Goal: Find specific page/section: Find specific page/section

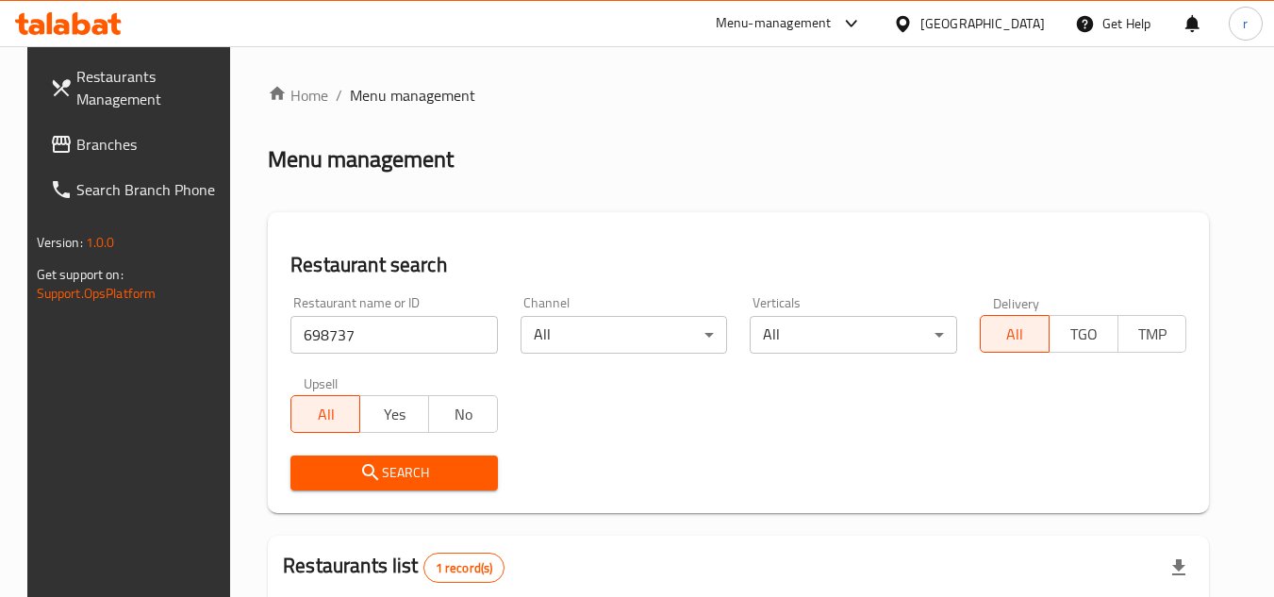
scroll to position [228, 0]
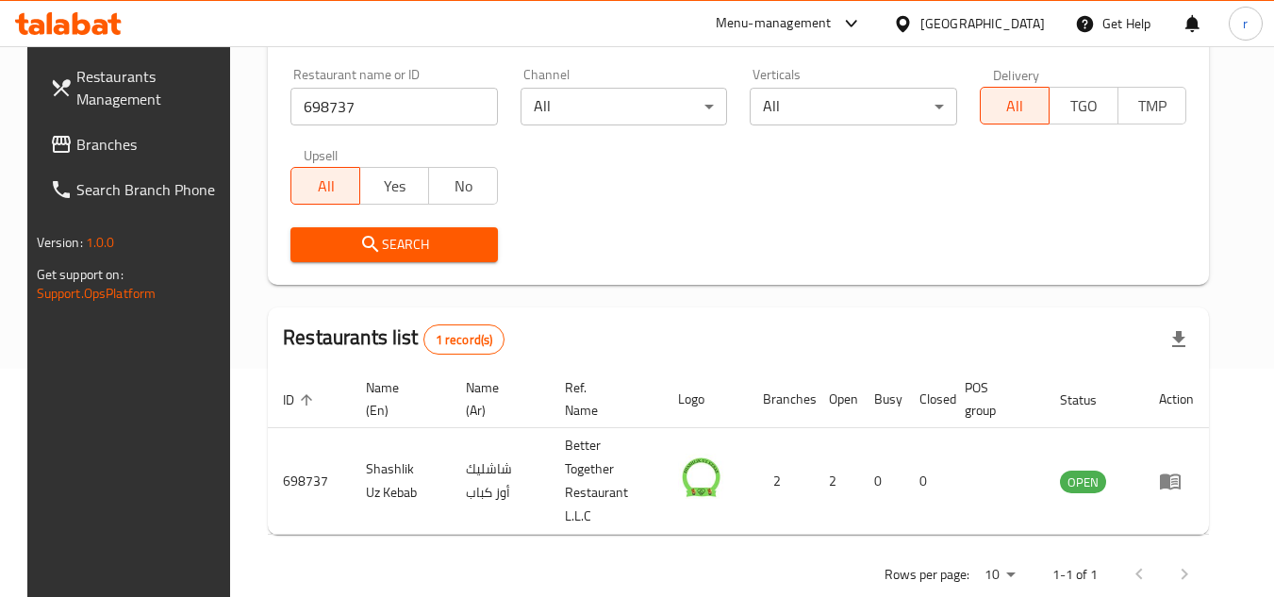
drag, startPoint x: 98, startPoint y: 144, endPoint x: 158, endPoint y: 135, distance: 61.1
click at [98, 144] on span "Branches" at bounding box center [150, 144] width 149 height 23
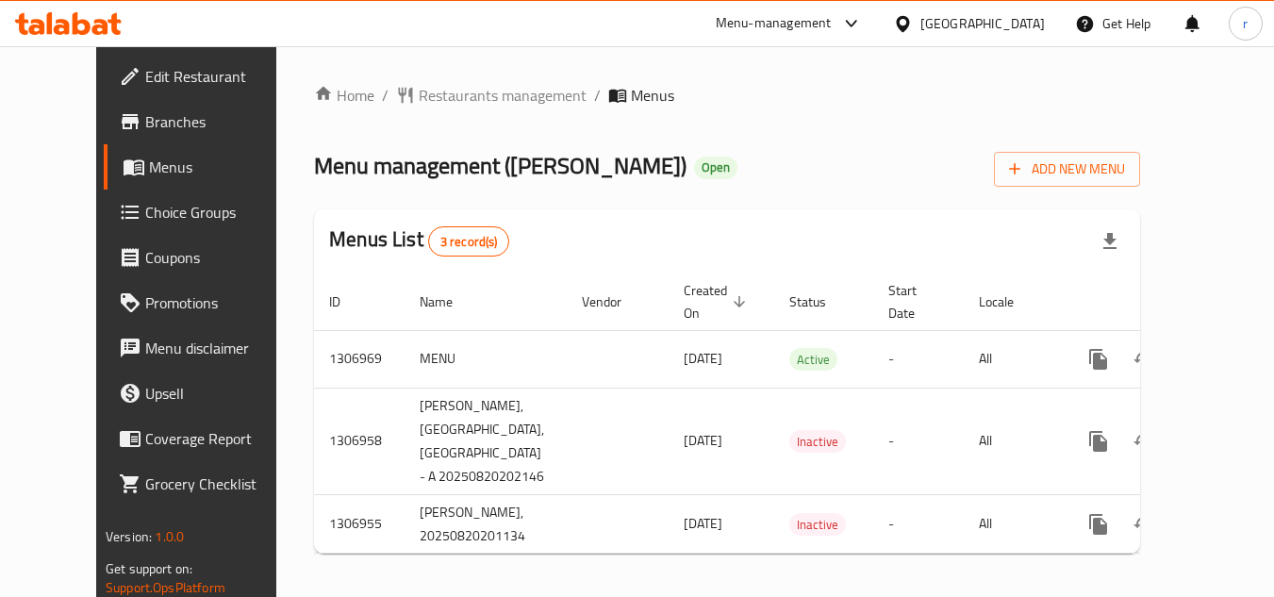
click at [443, 100] on span "Restaurants management" at bounding box center [503, 95] width 168 height 23
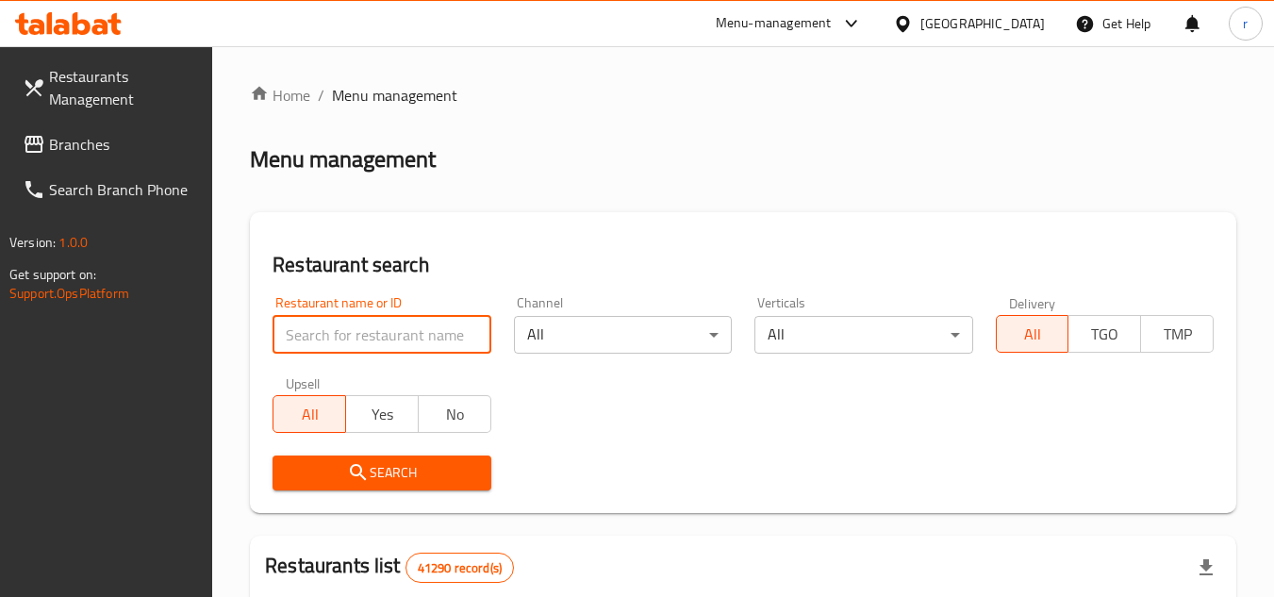
click at [368, 330] on input "search" at bounding box center [382, 335] width 218 height 38
paste input "704243"
type input "704243"
click button "Search" at bounding box center [382, 472] width 218 height 35
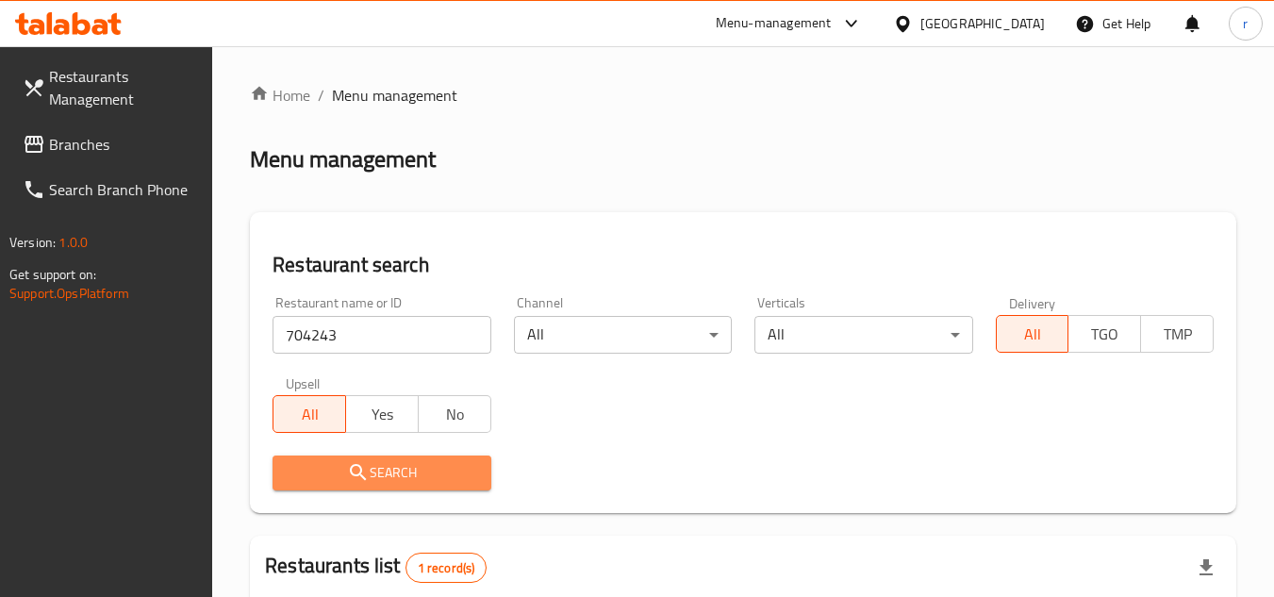
click at [382, 469] on span "Search" at bounding box center [382, 473] width 188 height 24
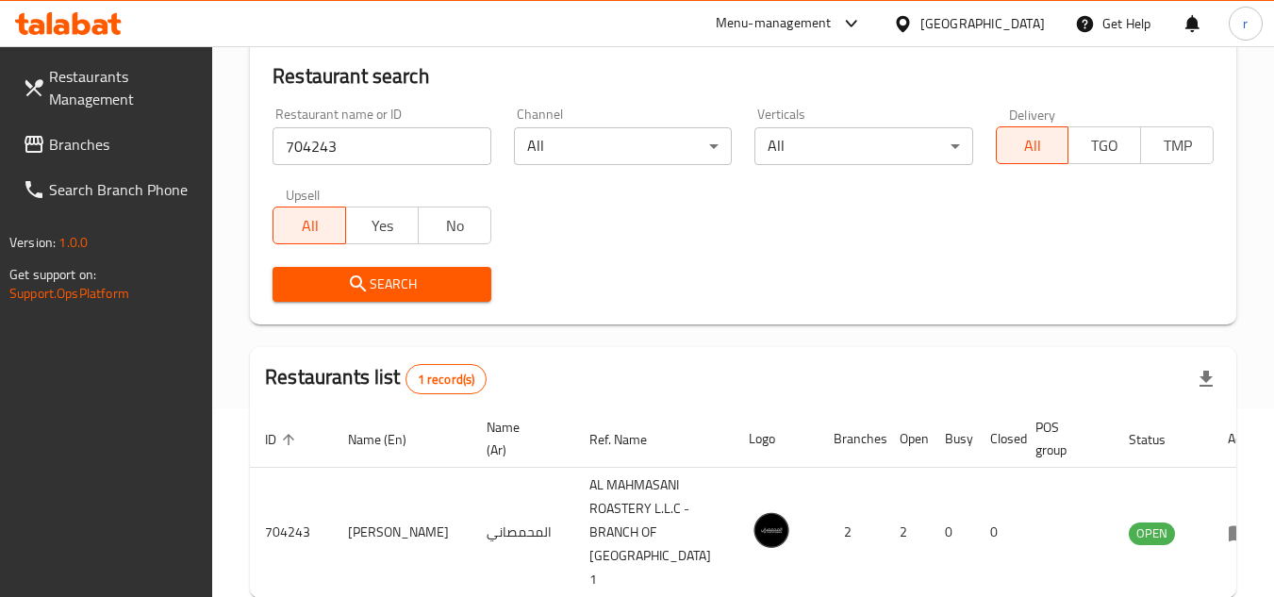
scroll to position [268, 0]
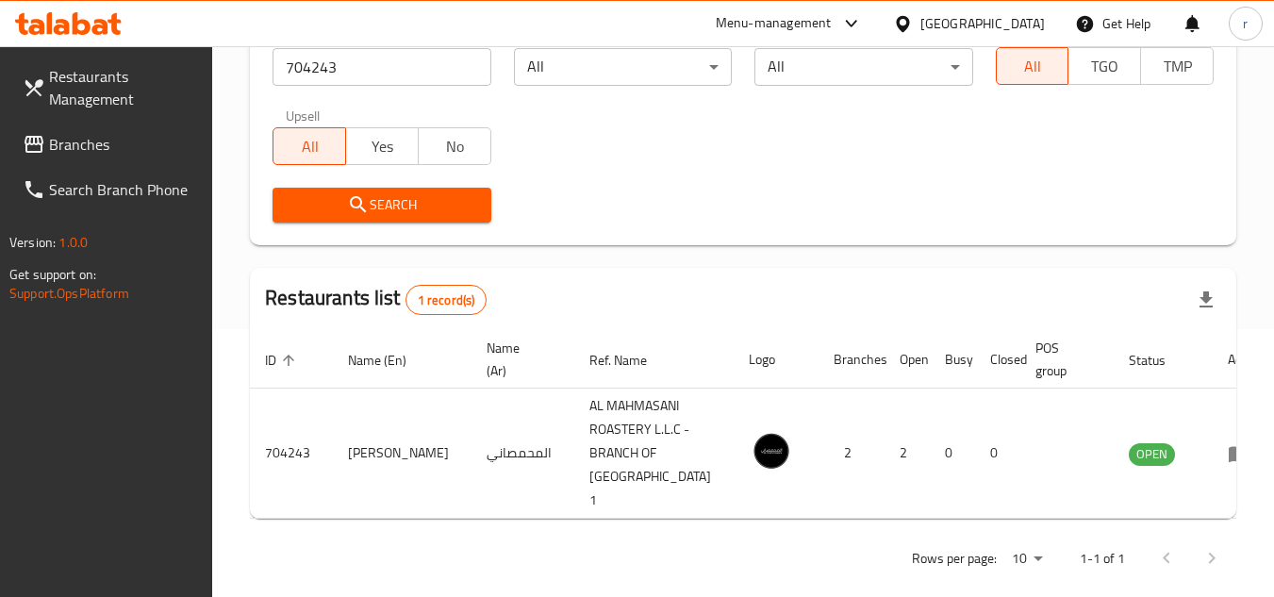
click at [961, 24] on div "[GEOGRAPHIC_DATA]" at bounding box center [982, 23] width 124 height 21
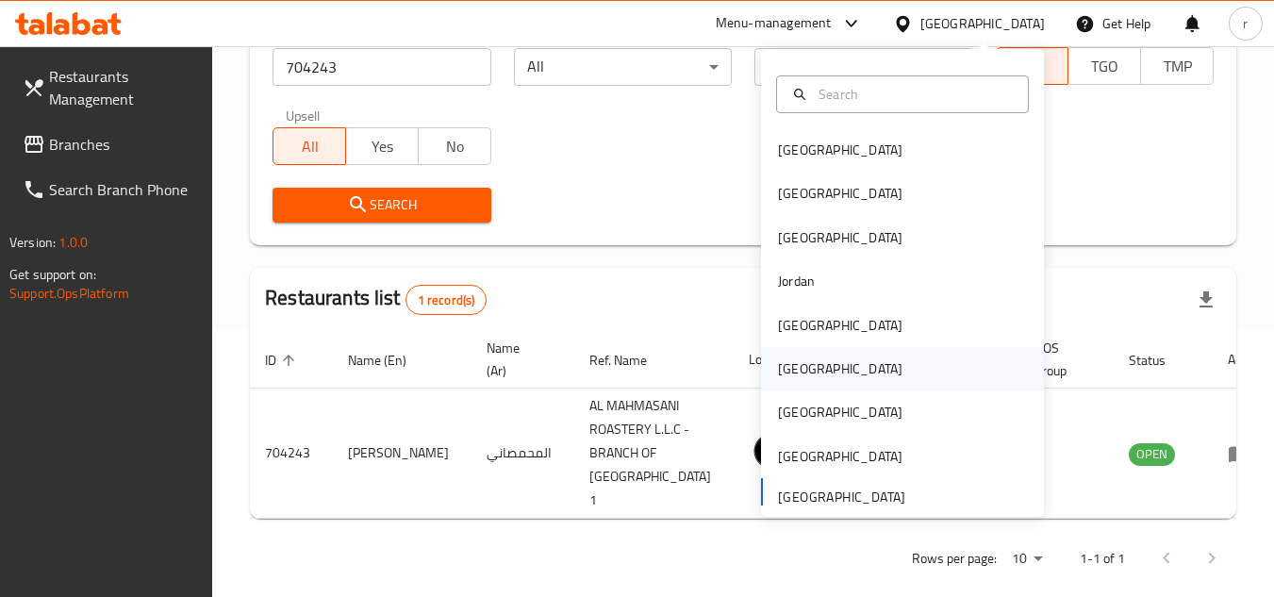
click at [791, 379] on div "Oman" at bounding box center [840, 368] width 124 height 21
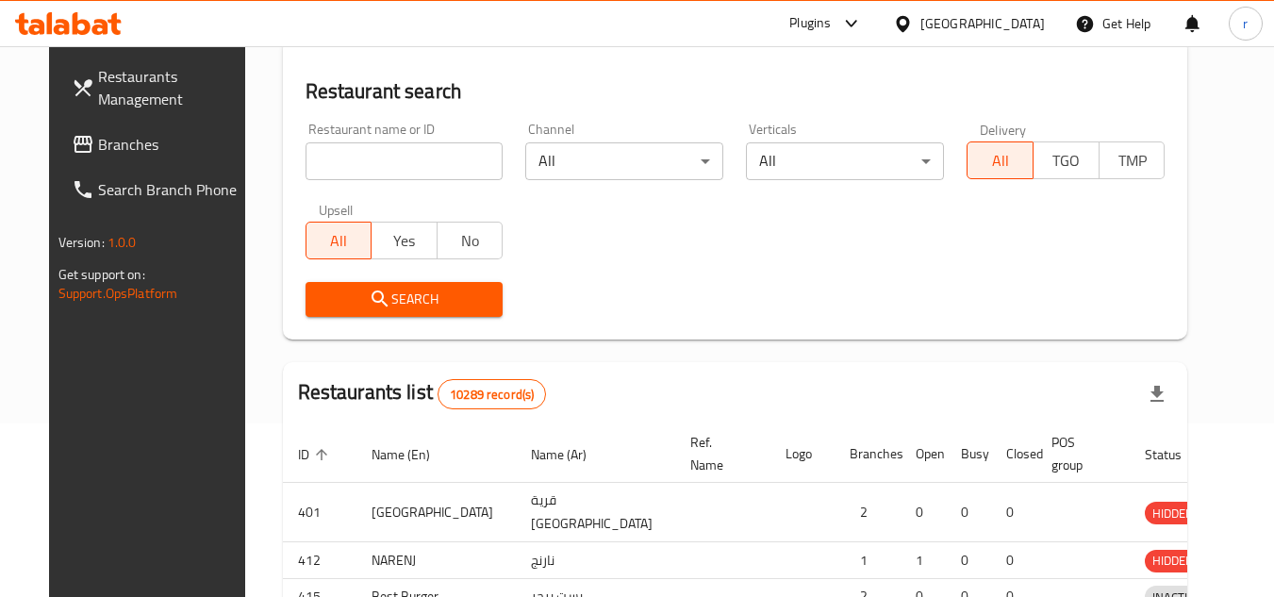
scroll to position [268, 0]
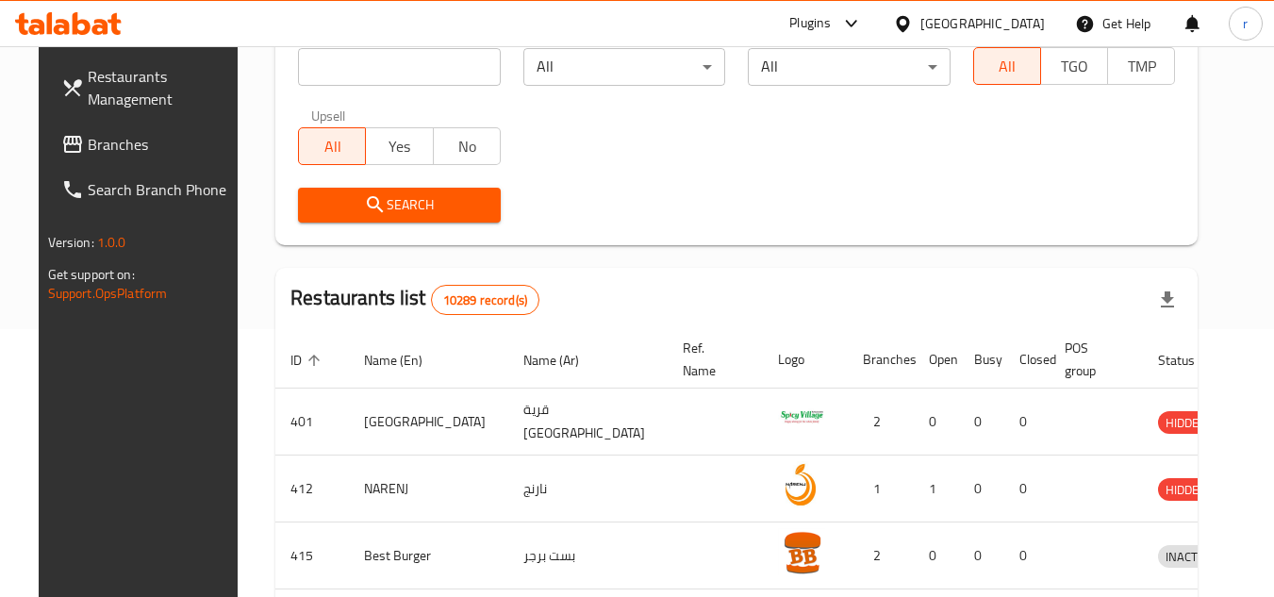
click at [88, 133] on span "Branches" at bounding box center [162, 144] width 149 height 23
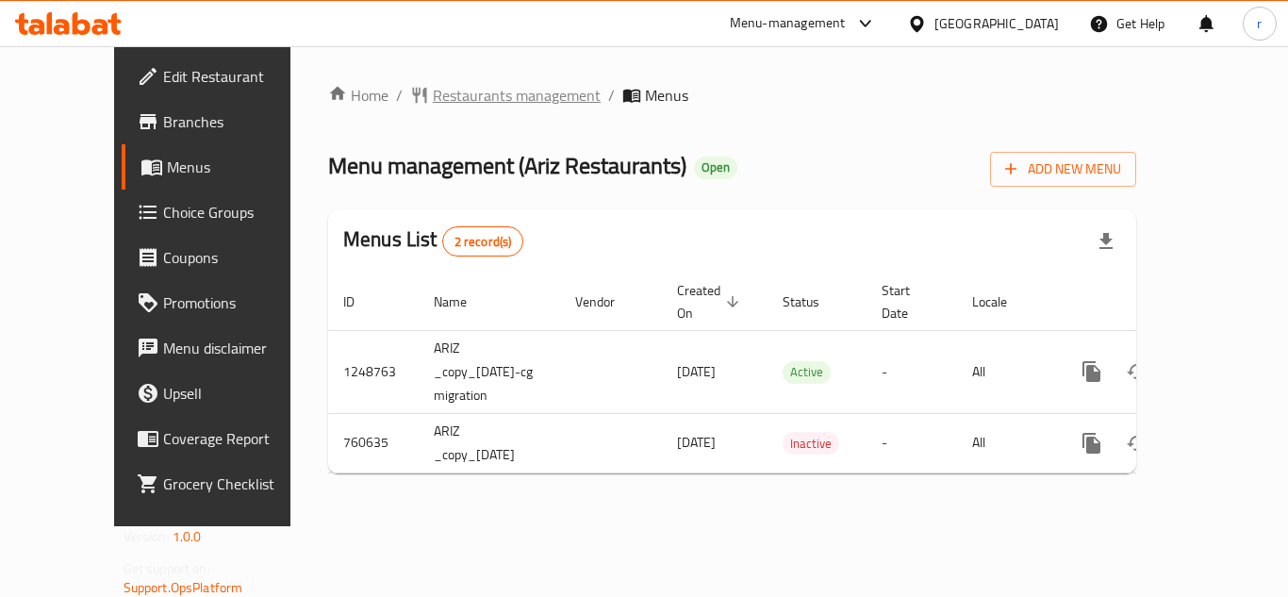
click at [469, 102] on span "Restaurants management" at bounding box center [517, 95] width 168 height 23
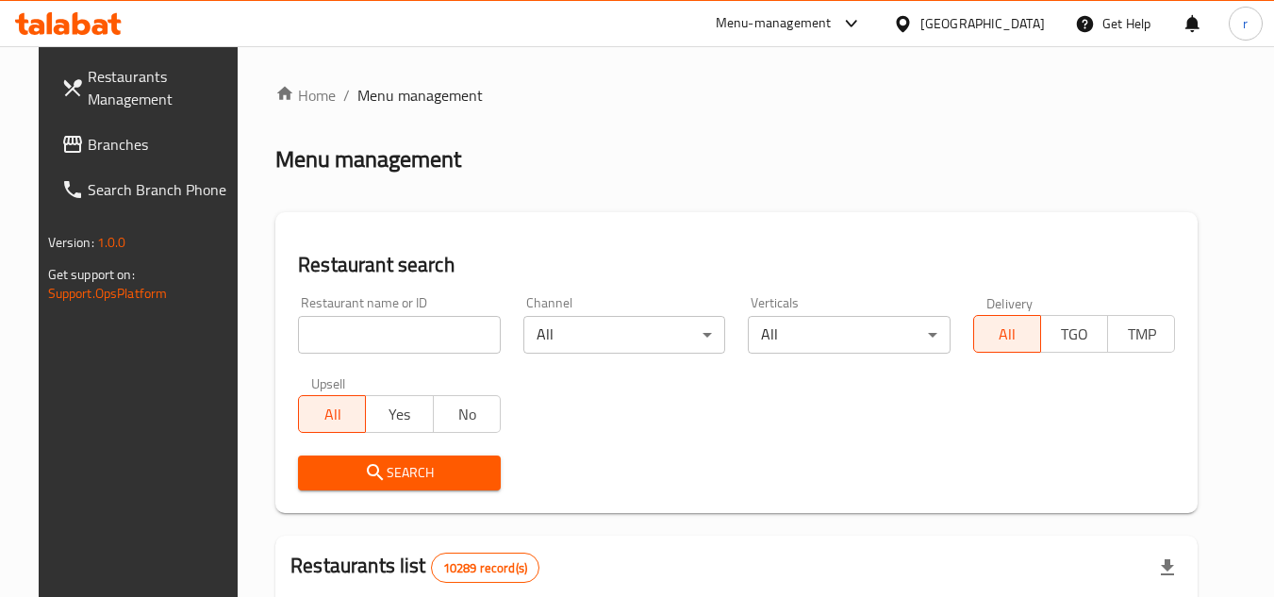
click at [358, 336] on input "search" at bounding box center [399, 335] width 203 height 38
paste input "650196"
type input "650196"
click at [375, 464] on span "Search" at bounding box center [399, 473] width 173 height 24
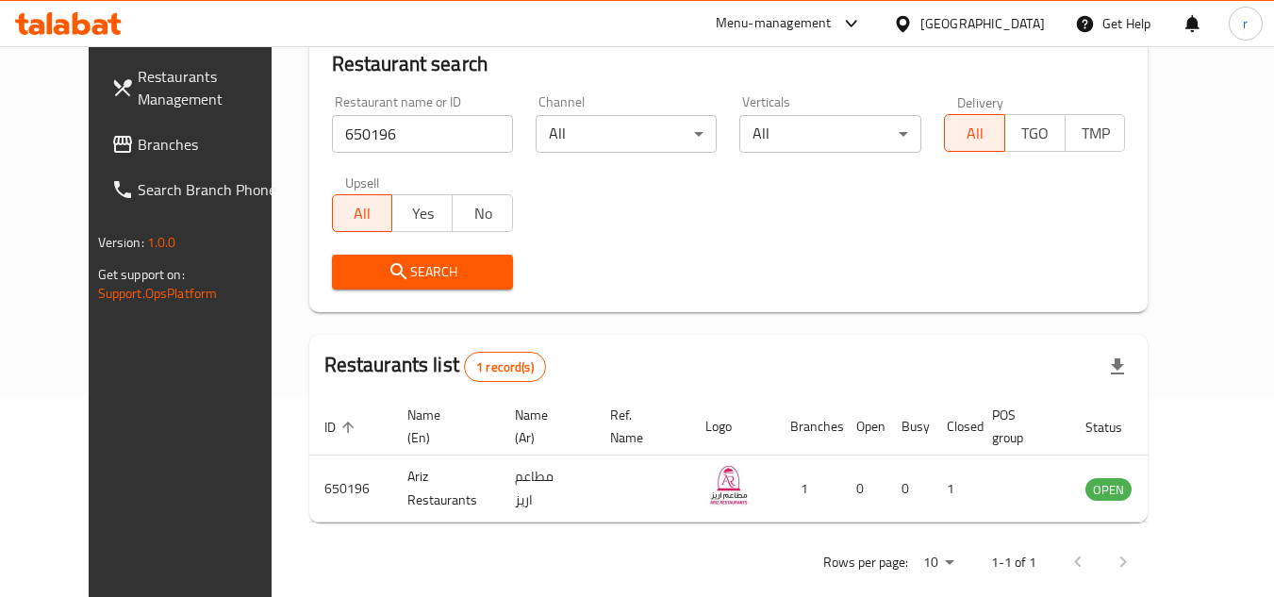
scroll to position [228, 0]
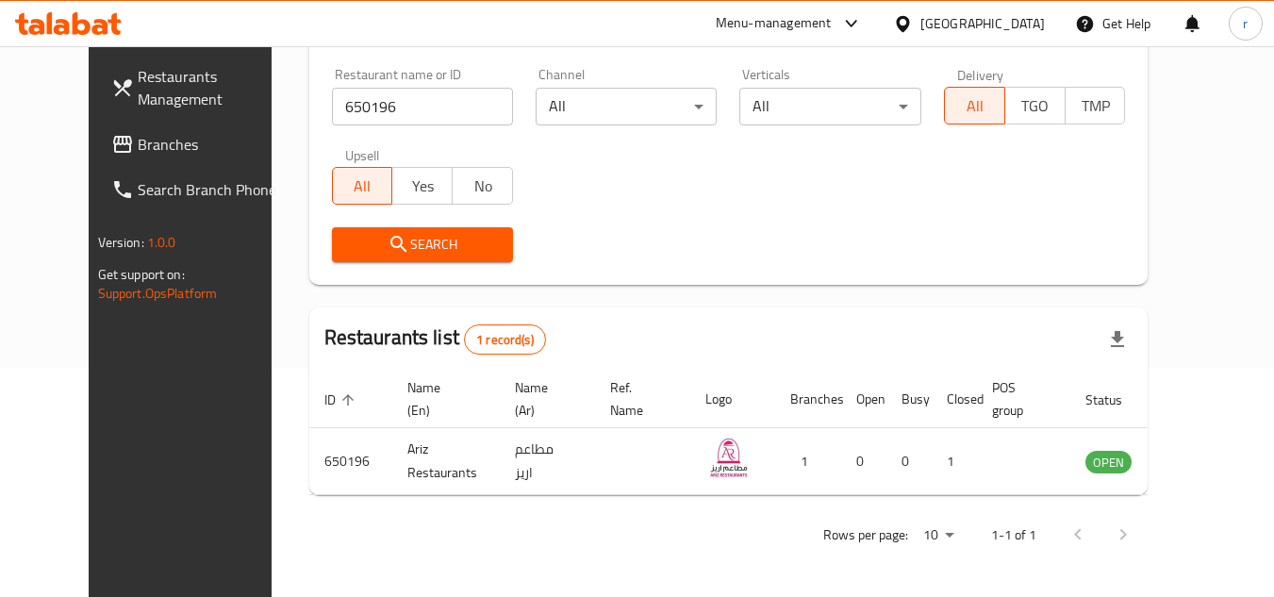
click at [909, 24] on icon at bounding box center [902, 23] width 13 height 16
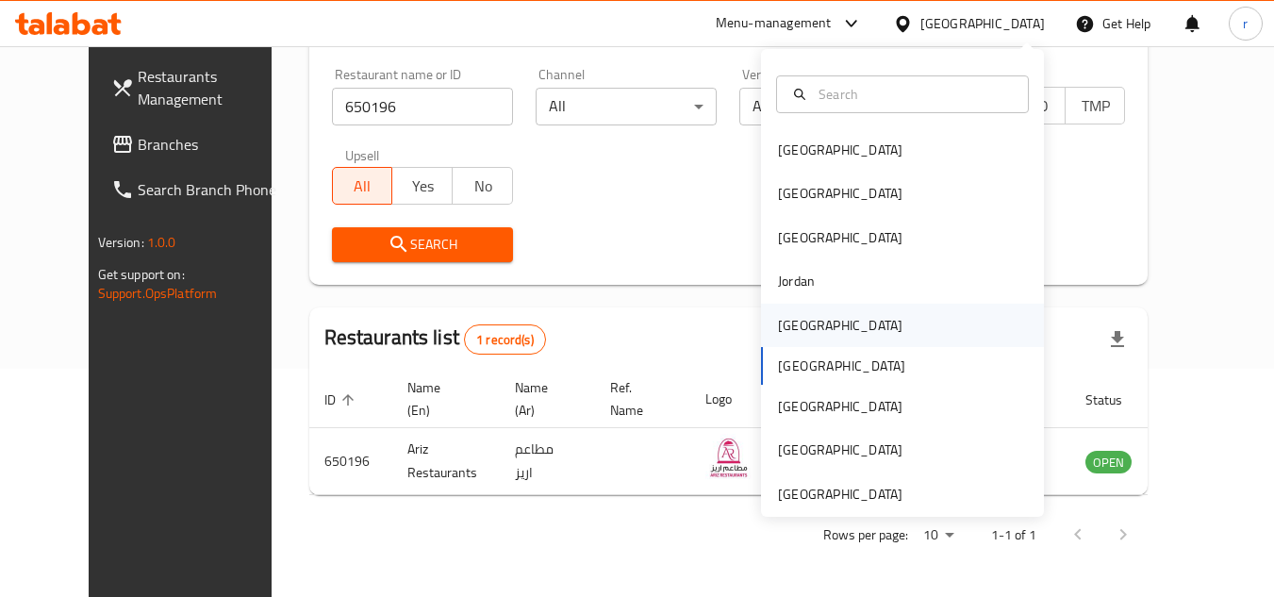
click at [802, 332] on div "Kuwait" at bounding box center [840, 325] width 124 height 21
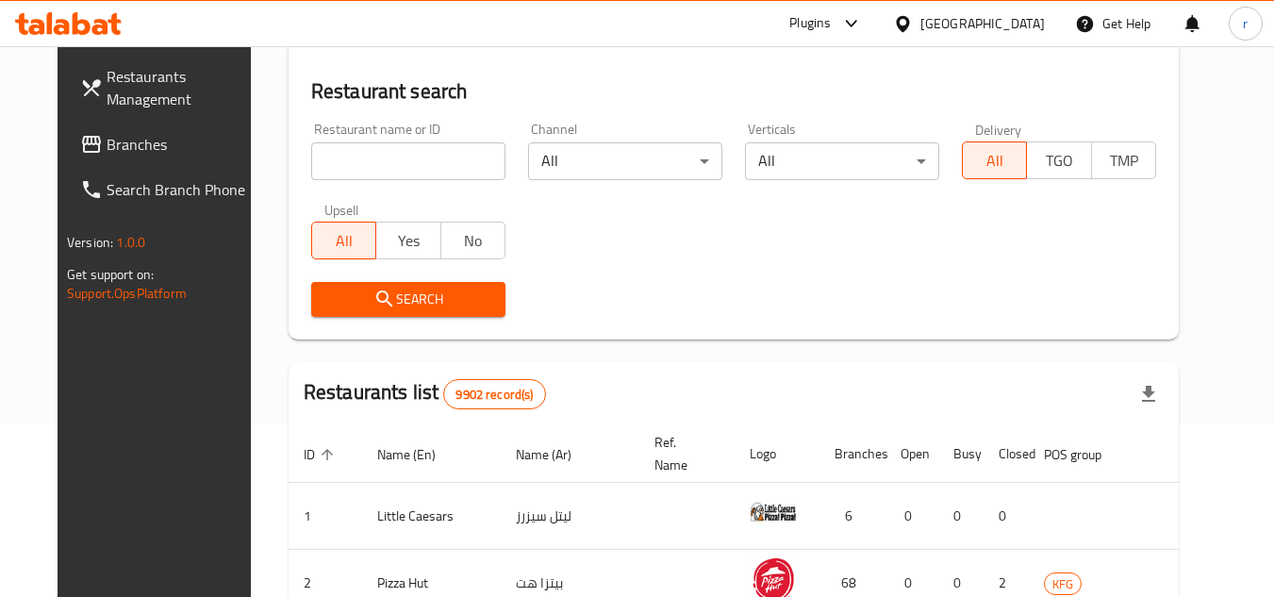
scroll to position [228, 0]
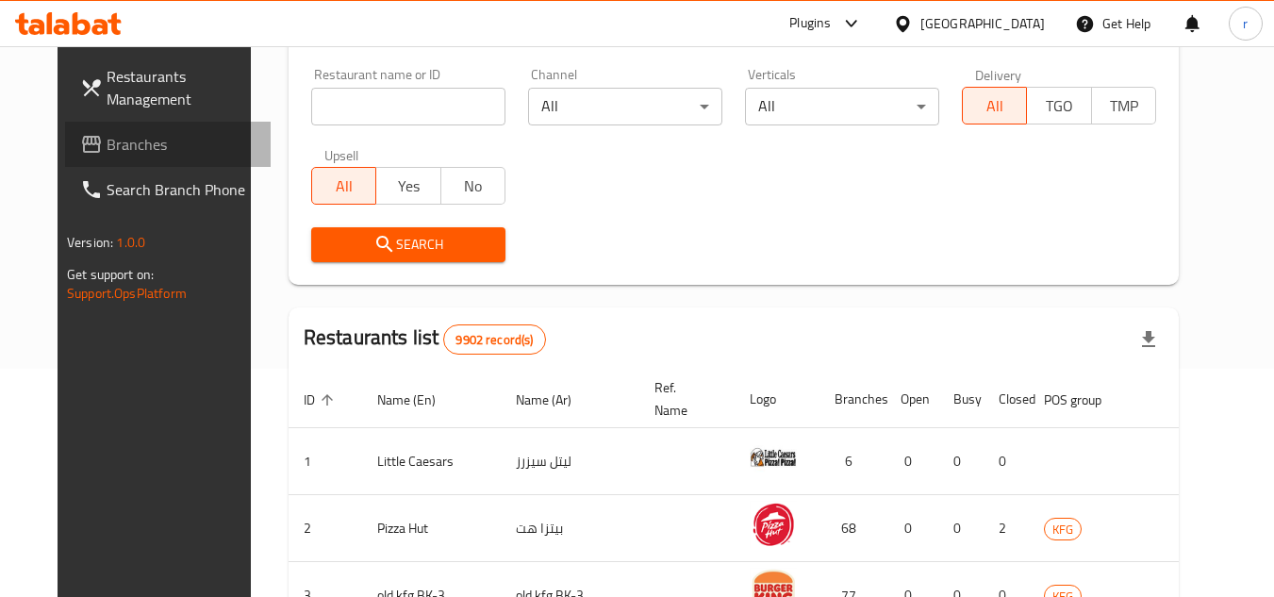
click at [107, 140] on span "Branches" at bounding box center [181, 144] width 149 height 23
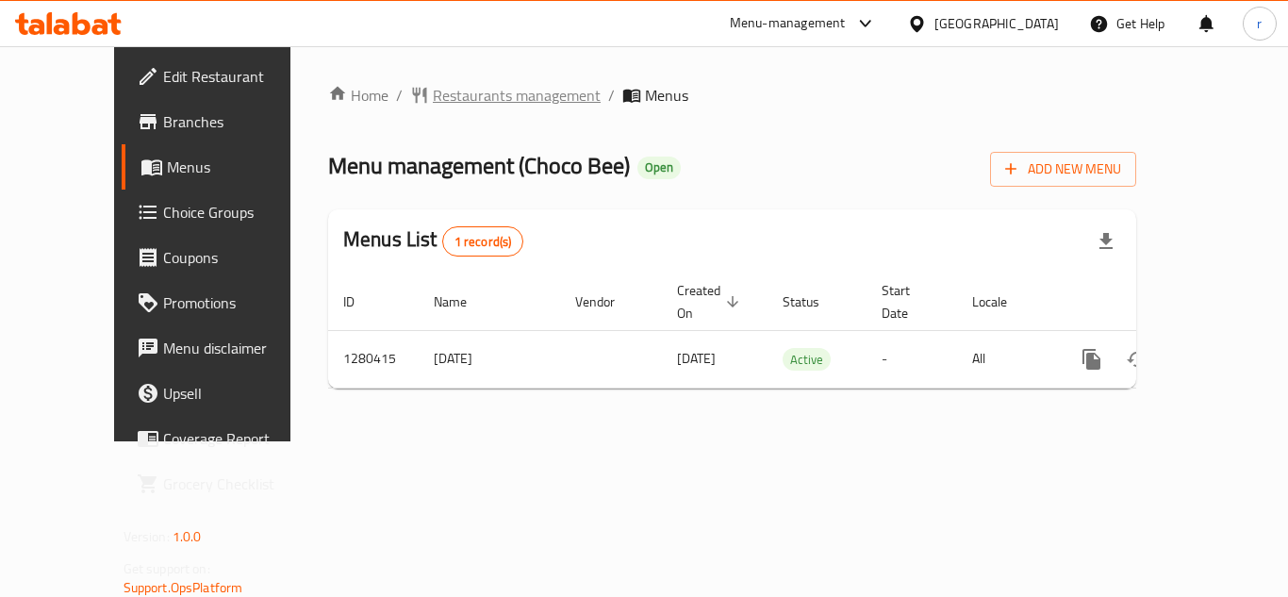
click at [462, 97] on span "Restaurants management" at bounding box center [517, 95] width 168 height 23
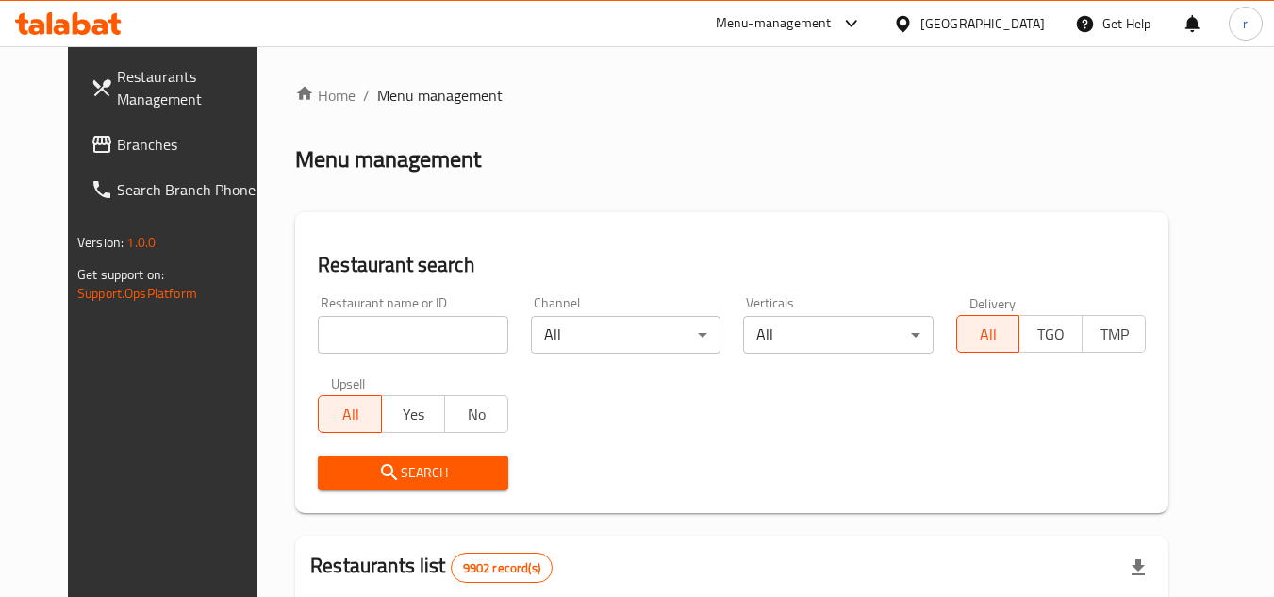
click at [400, 327] on div at bounding box center [637, 298] width 1274 height 597
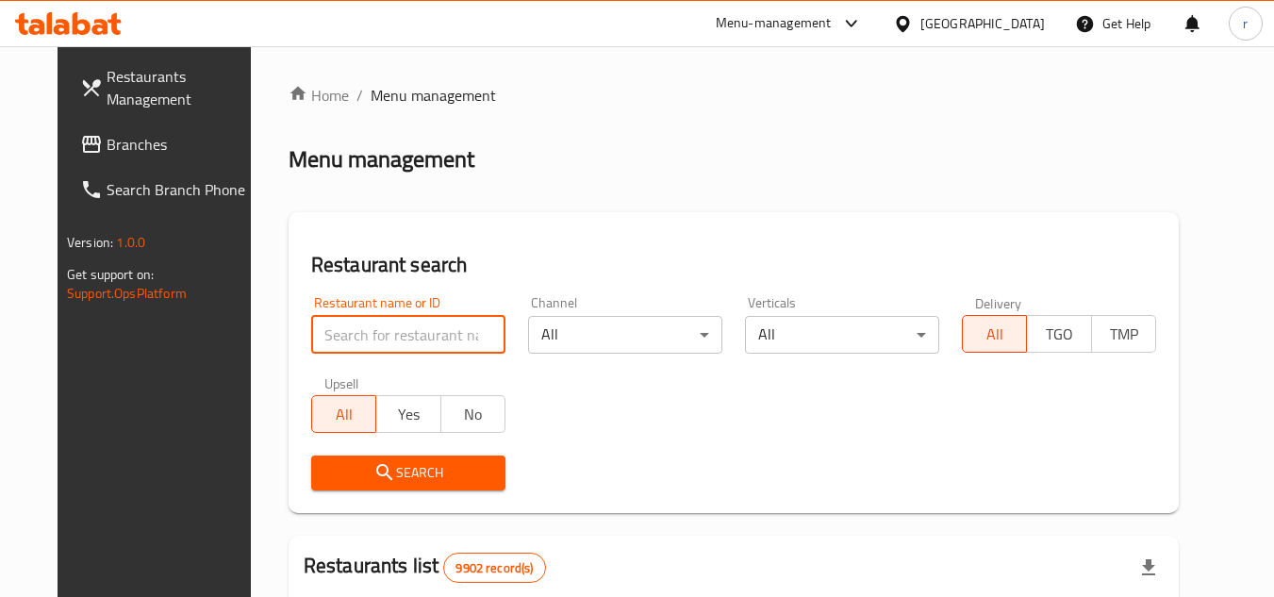
click at [400, 327] on input "search" at bounding box center [408, 335] width 194 height 38
paste input "693811"
type input "693811"
click at [387, 476] on span "Search" at bounding box center [408, 473] width 164 height 24
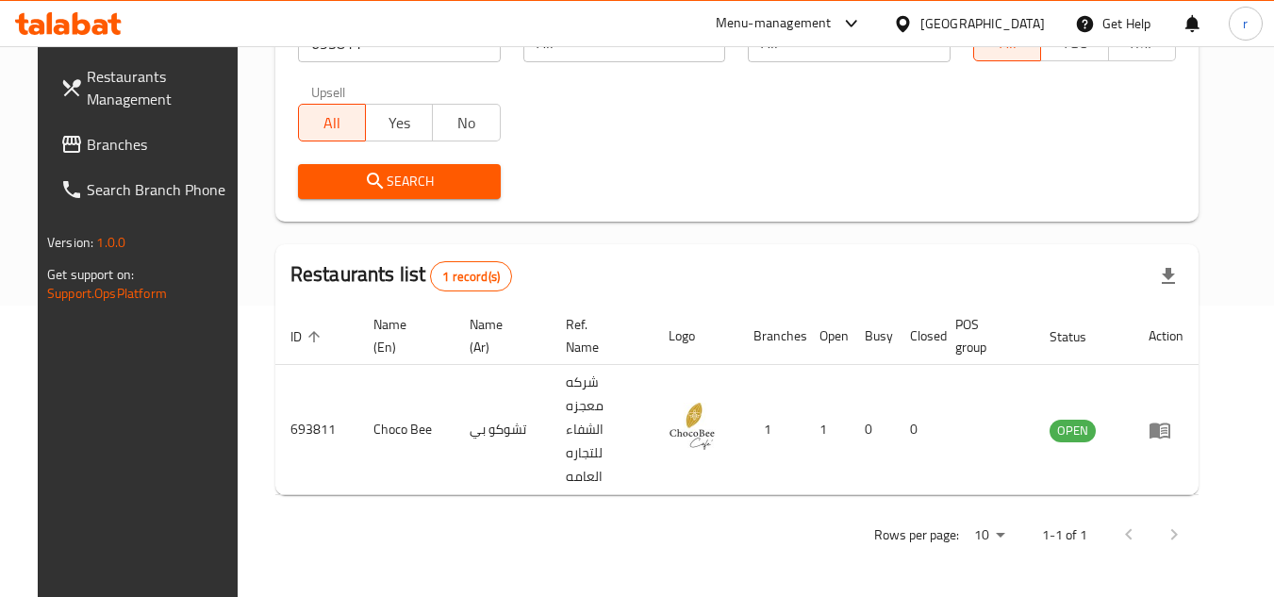
scroll to position [244, 0]
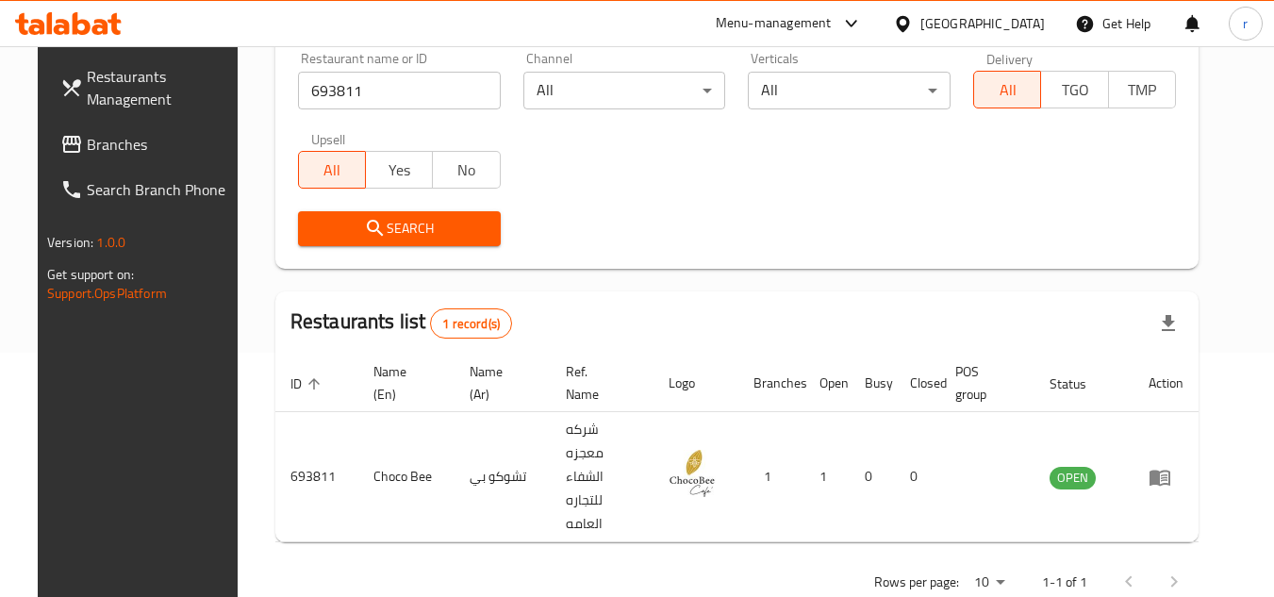
click at [920, 18] on div at bounding box center [906, 23] width 27 height 21
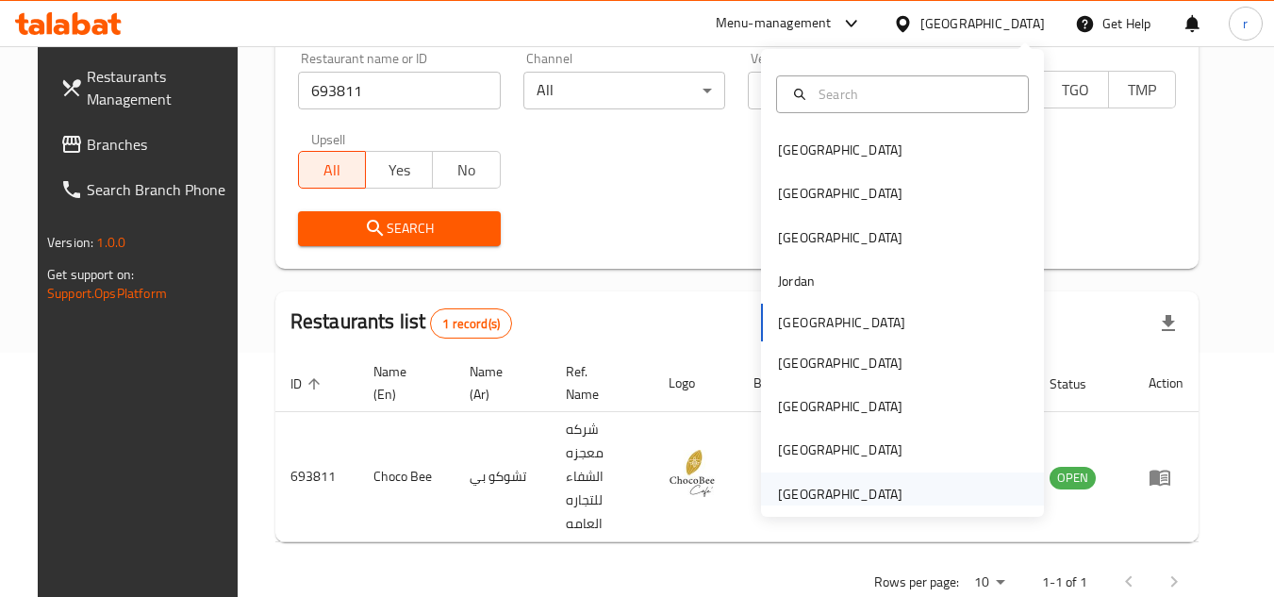
click at [802, 491] on div "[GEOGRAPHIC_DATA]" at bounding box center [840, 494] width 124 height 21
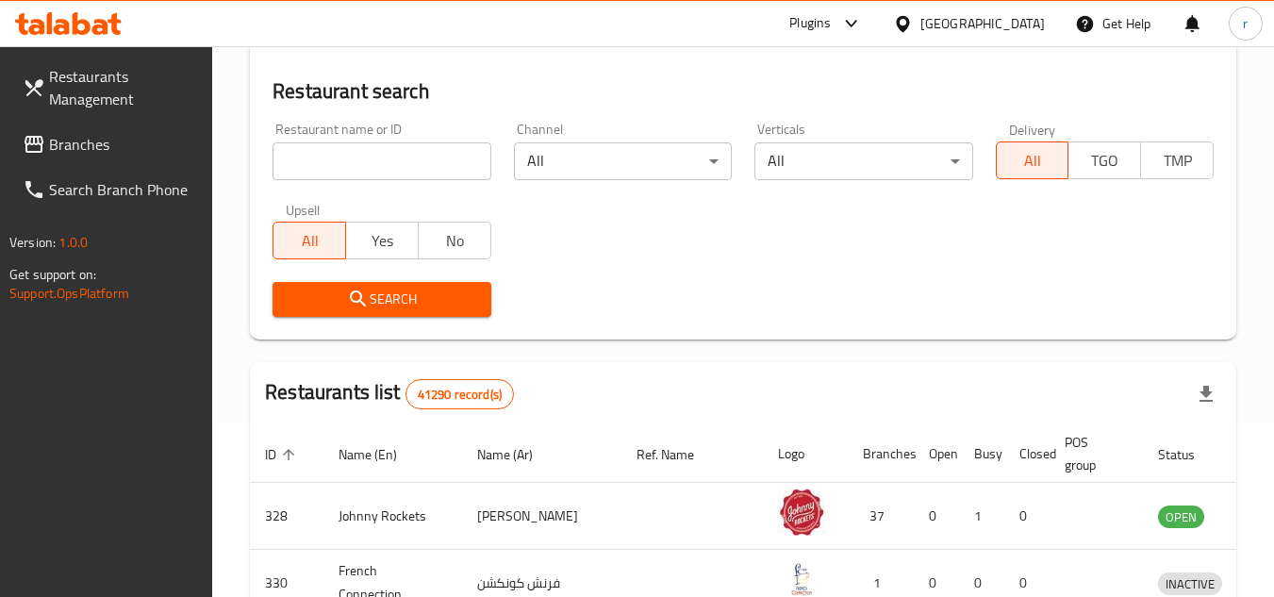
scroll to position [244, 0]
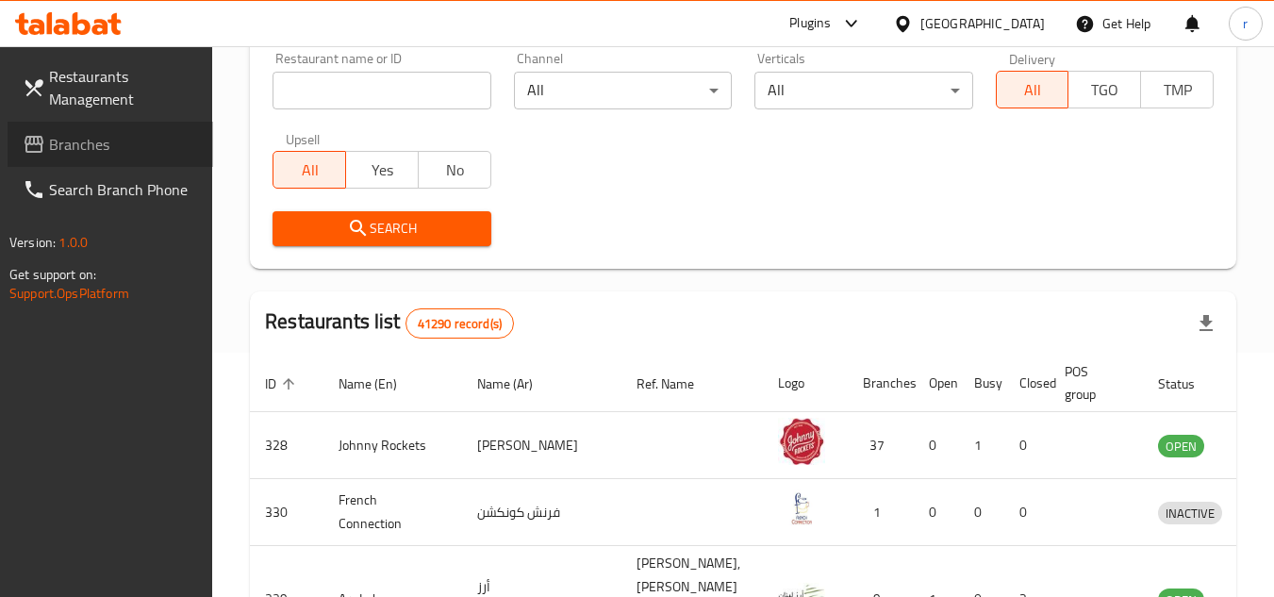
click at [68, 141] on span "Branches" at bounding box center [123, 144] width 149 height 23
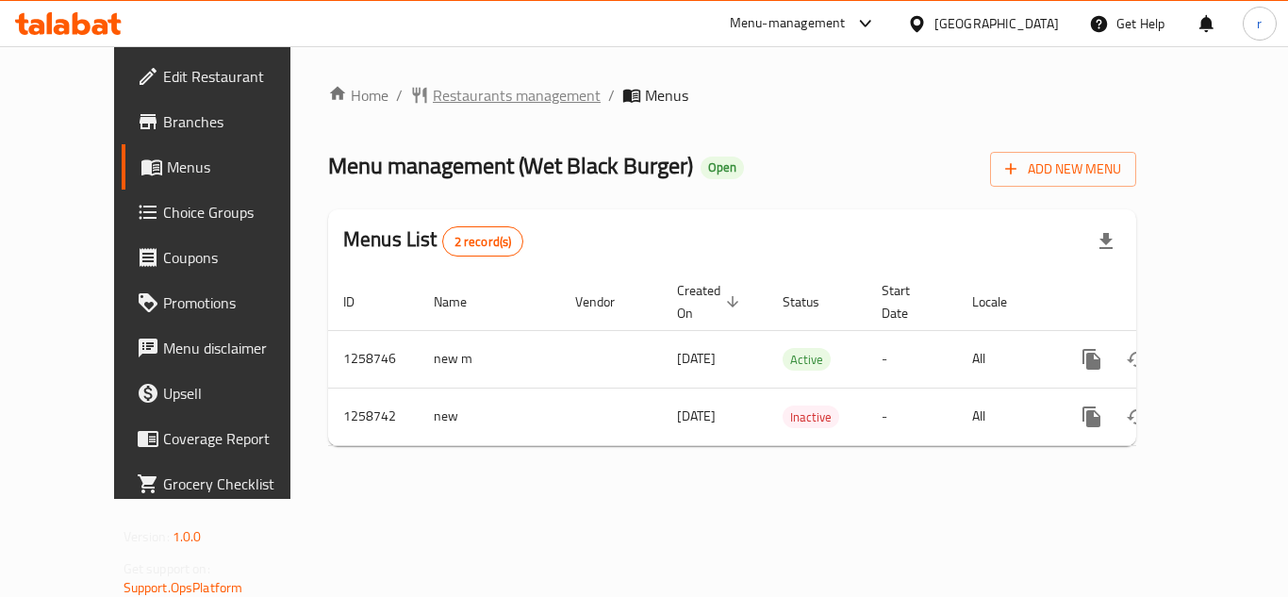
click at [446, 98] on span "Restaurants management" at bounding box center [517, 95] width 168 height 23
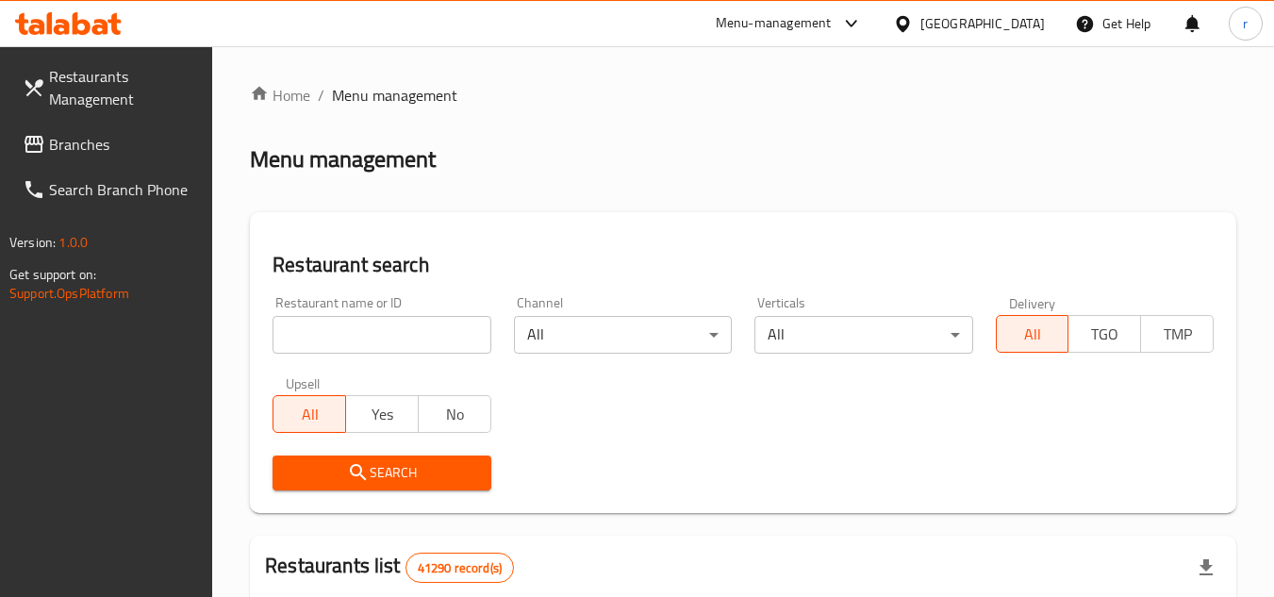
click at [371, 342] on input "search" at bounding box center [382, 335] width 218 height 38
click at [371, 334] on input "search" at bounding box center [382, 335] width 218 height 38
paste input "684140"
type input "684140"
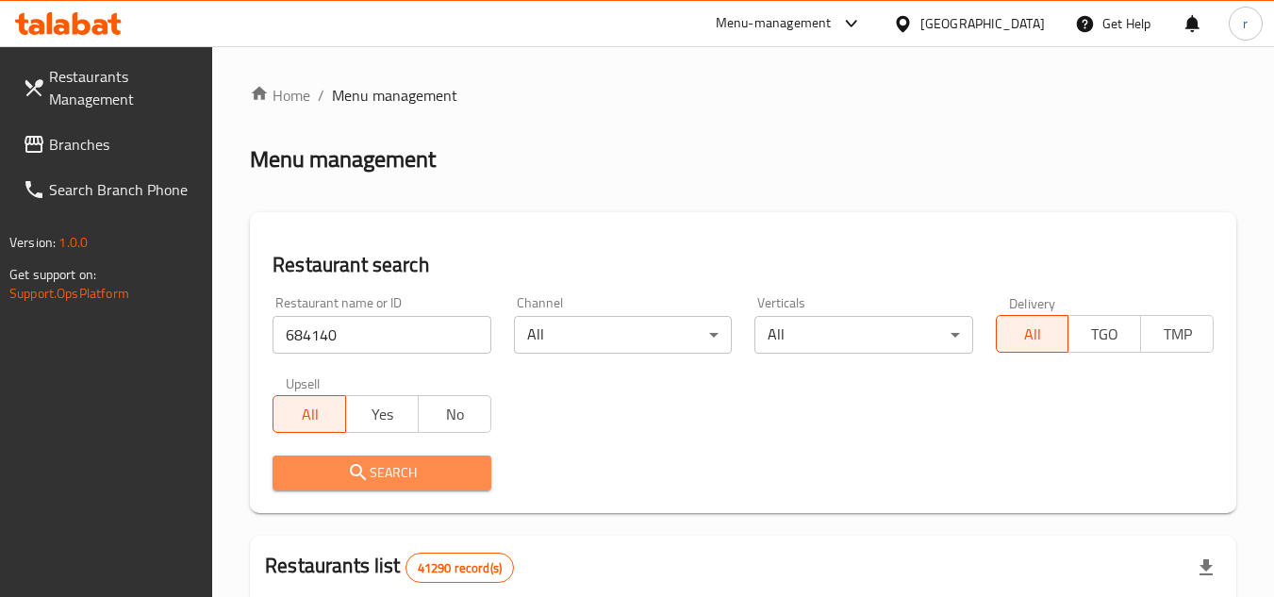
click at [336, 470] on span "Search" at bounding box center [382, 473] width 188 height 24
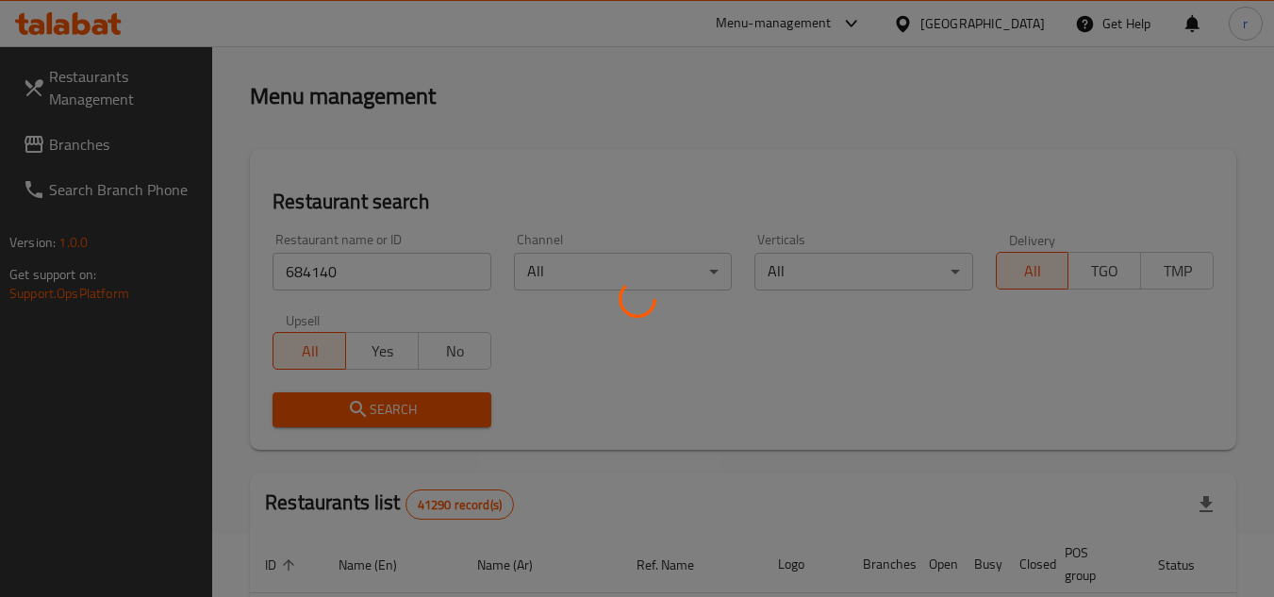
scroll to position [189, 0]
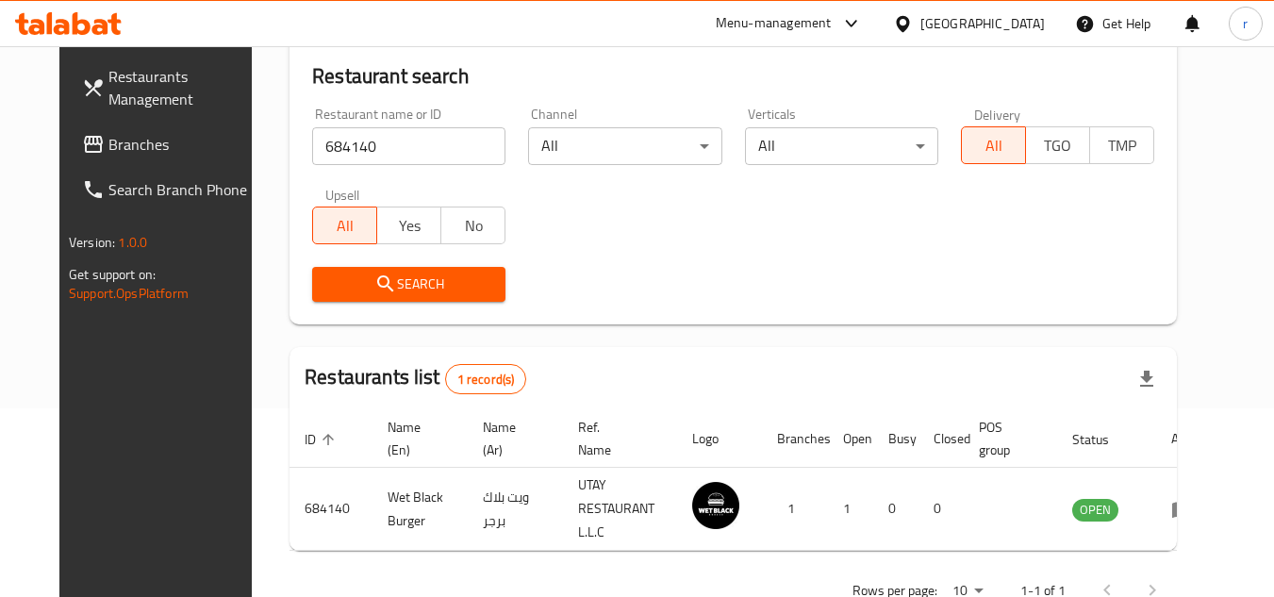
drag, startPoint x: 84, startPoint y: 140, endPoint x: 95, endPoint y: 134, distance: 12.7
click at [108, 140] on span "Branches" at bounding box center [182, 144] width 149 height 23
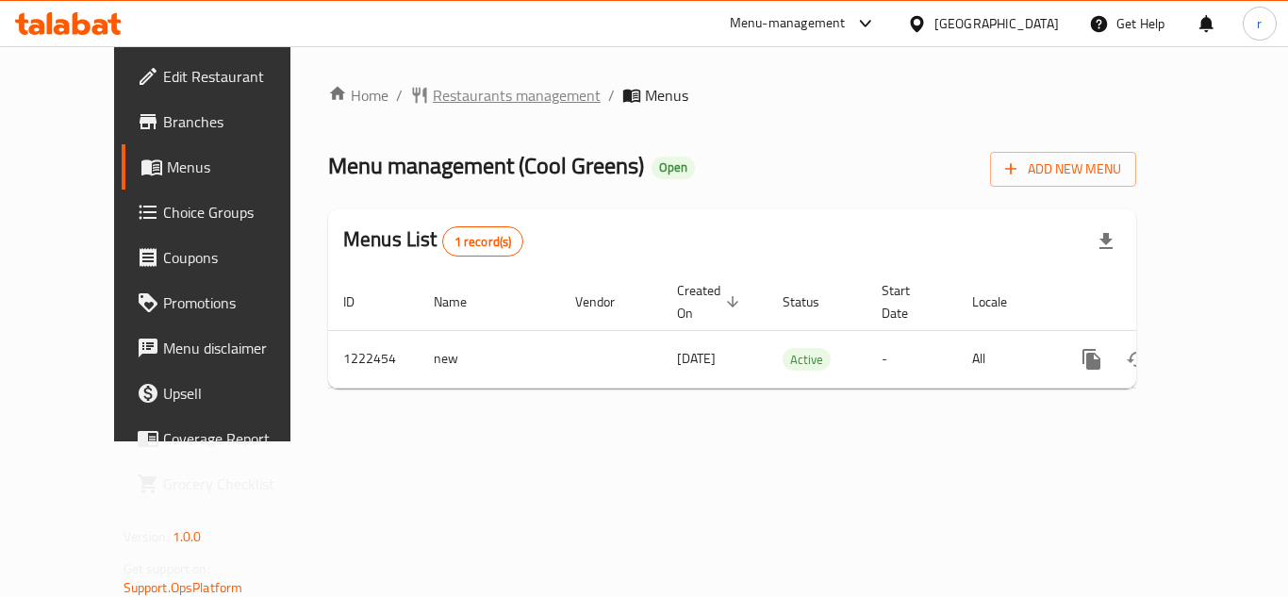
click at [433, 95] on span "Restaurants management" at bounding box center [517, 95] width 168 height 23
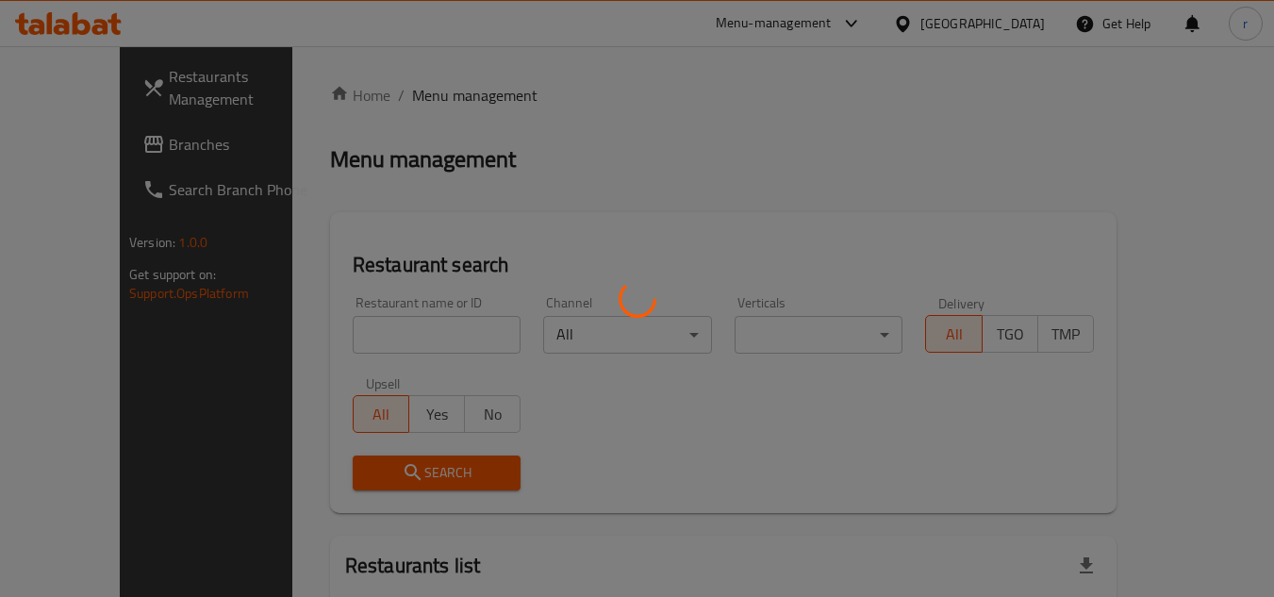
click at [379, 334] on div at bounding box center [637, 298] width 1274 height 597
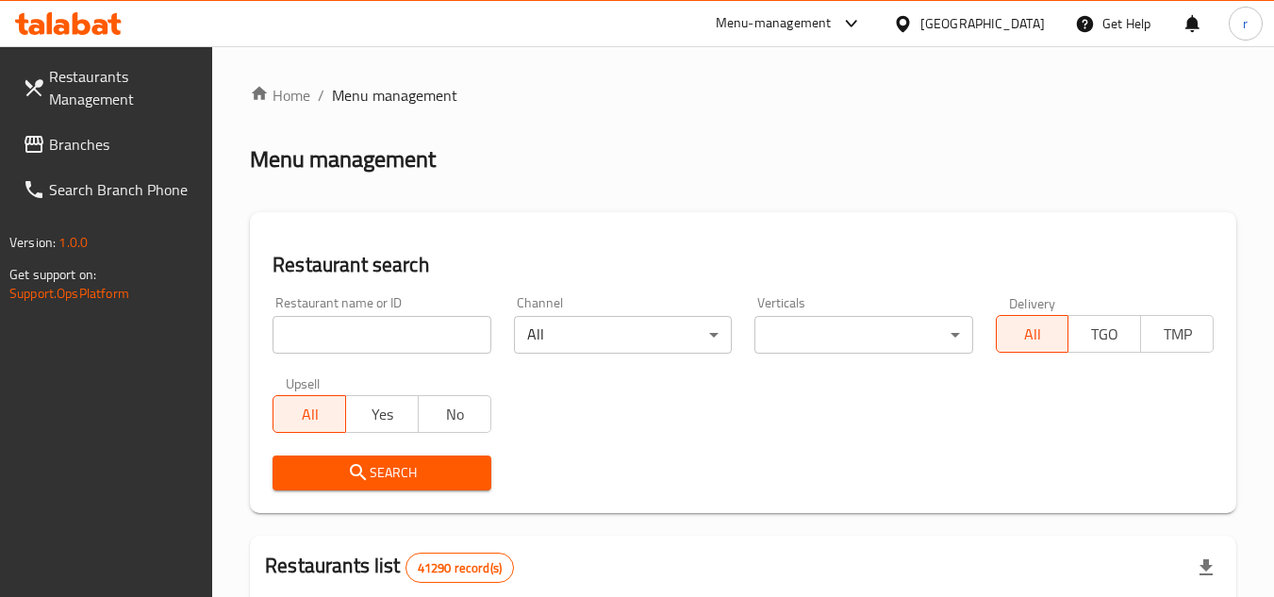
click at [358, 340] on input "search" at bounding box center [382, 335] width 218 height 38
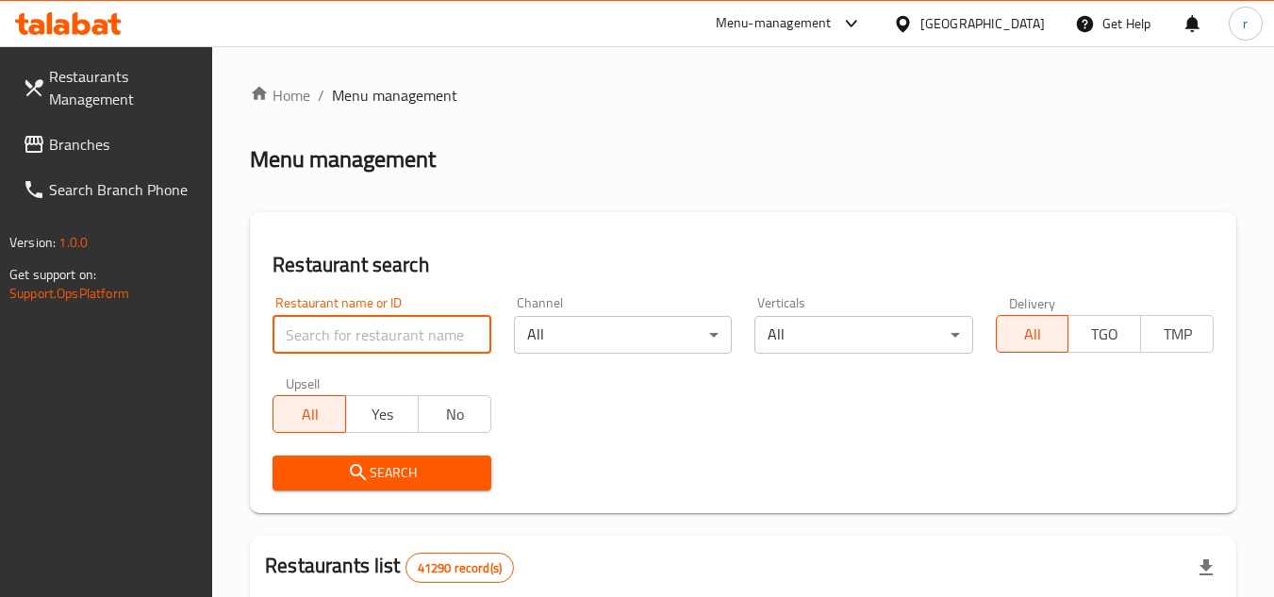
paste input "674062"
type input "674062"
click at [358, 471] on icon "submit" at bounding box center [358, 472] width 23 height 23
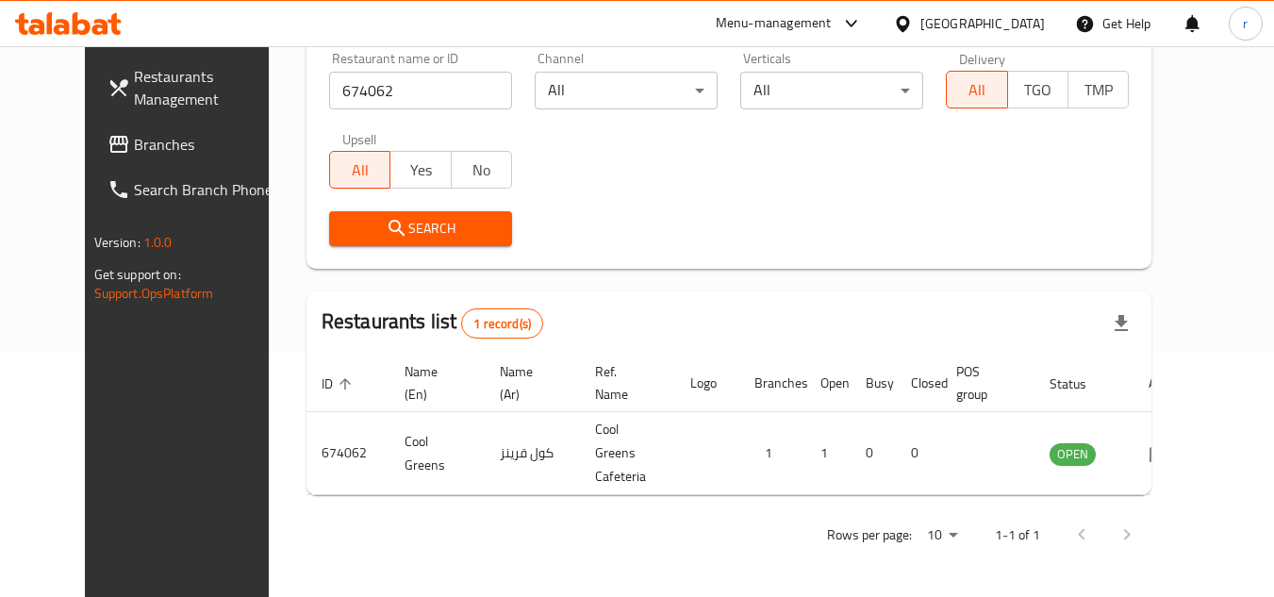
scroll to position [228, 0]
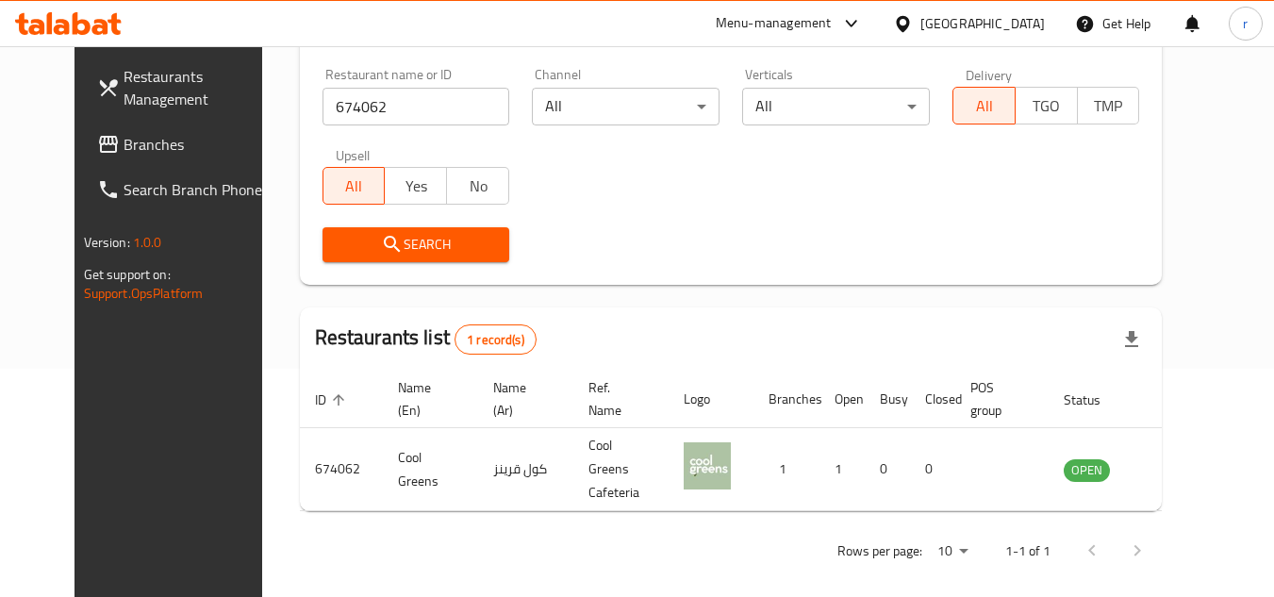
click at [1005, 32] on div "[GEOGRAPHIC_DATA]" at bounding box center [982, 23] width 124 height 21
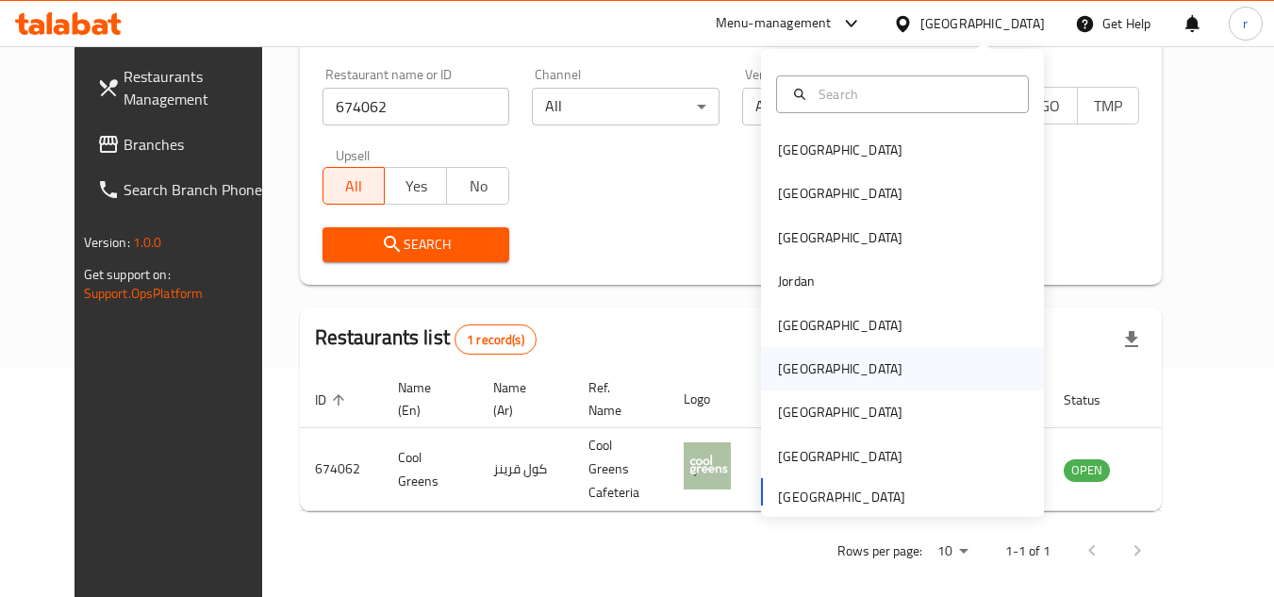
click at [779, 364] on div "[GEOGRAPHIC_DATA]" at bounding box center [840, 368] width 124 height 21
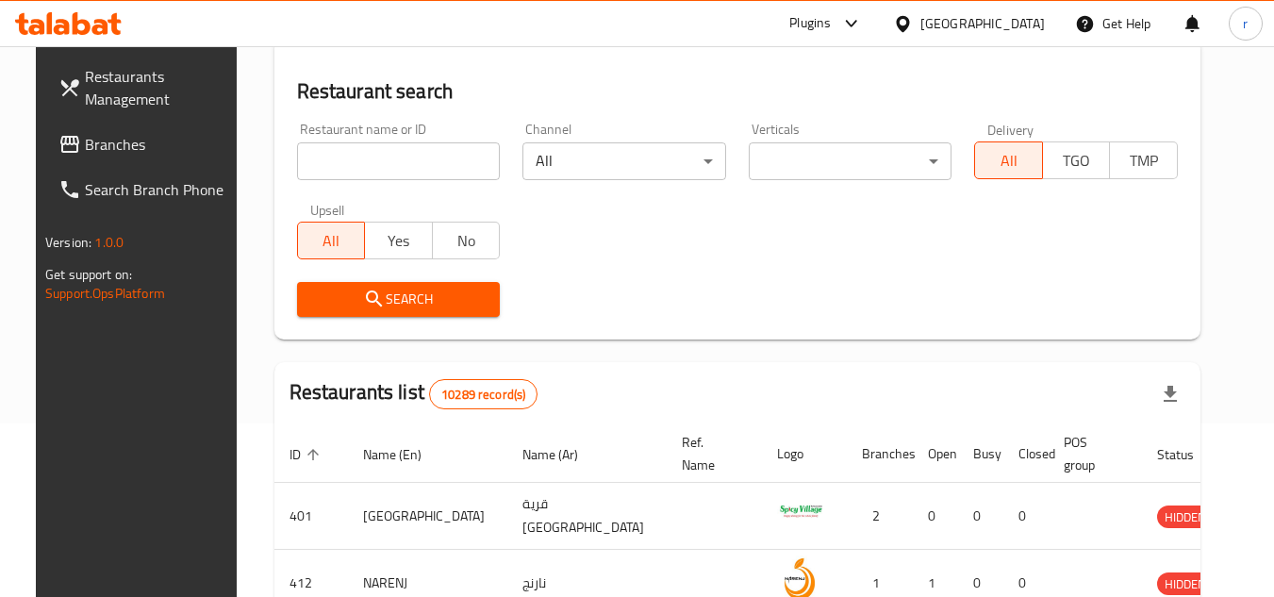
scroll to position [228, 0]
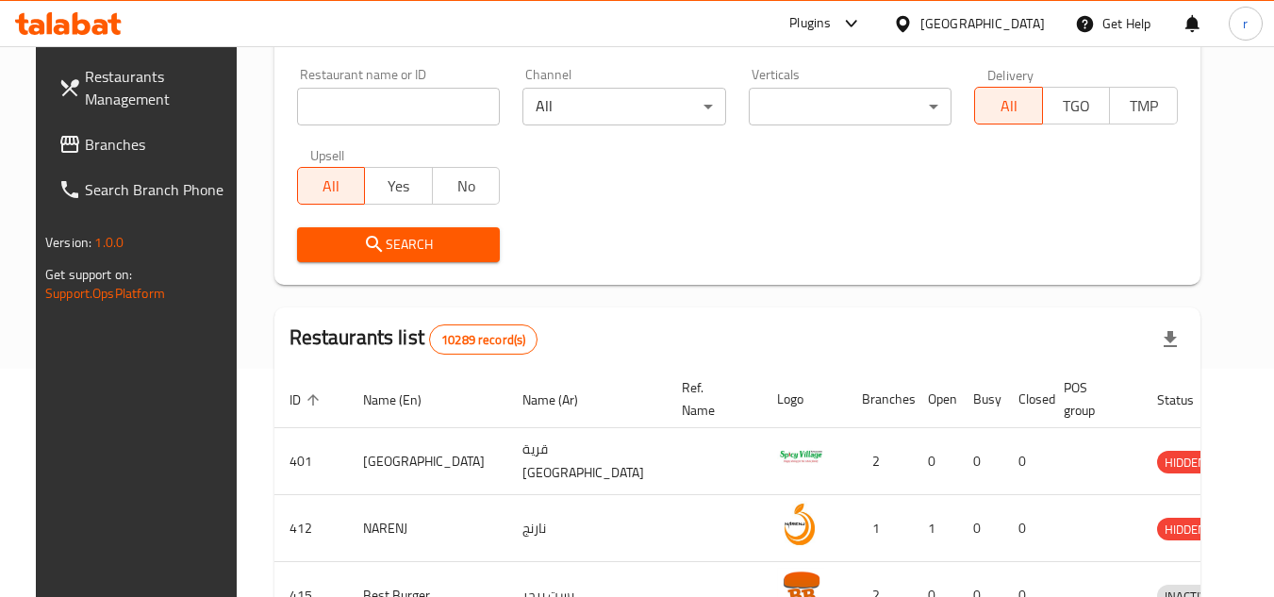
click at [101, 144] on span "Branches" at bounding box center [159, 144] width 149 height 23
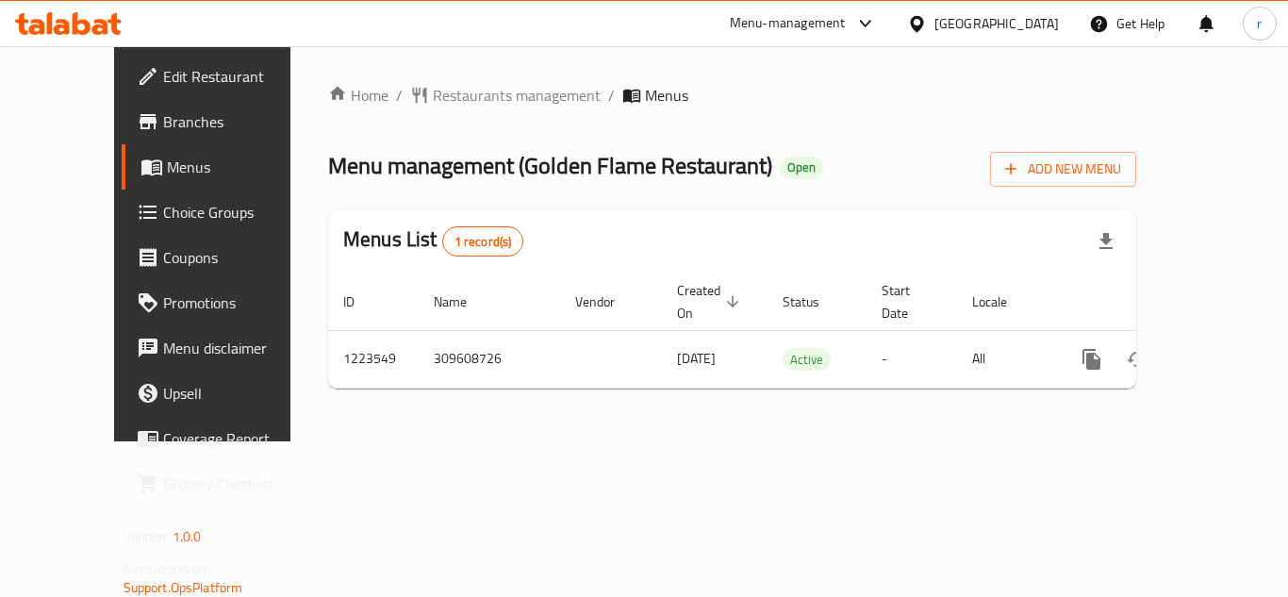
click at [438, 95] on span "Restaurants management" at bounding box center [517, 95] width 168 height 23
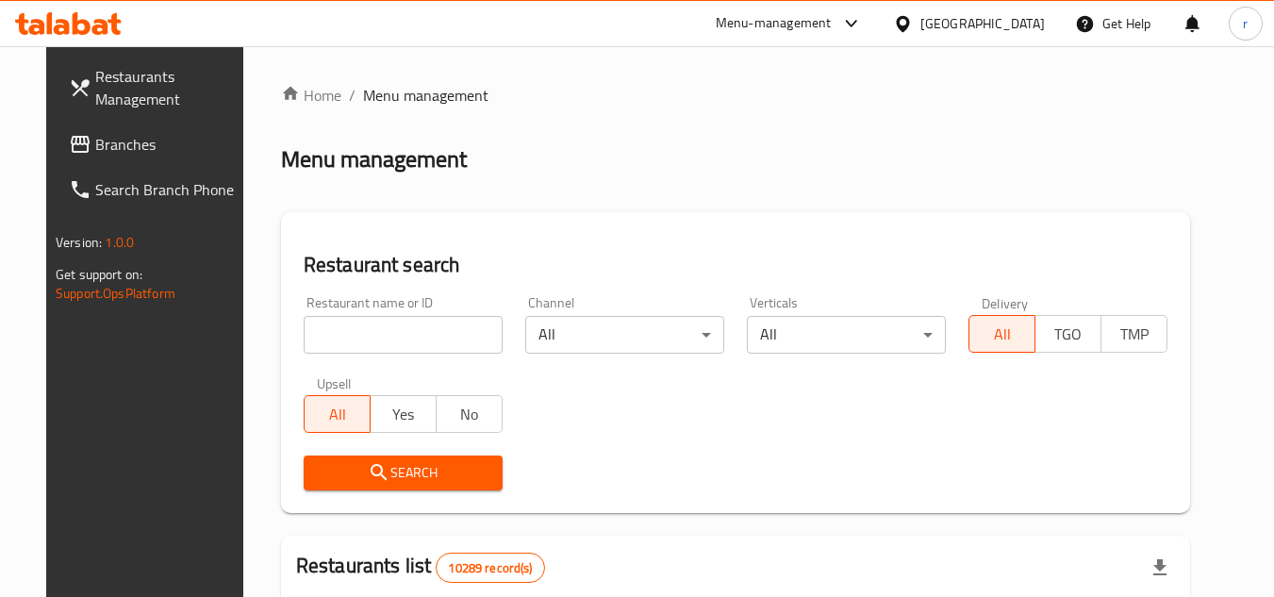
click at [392, 323] on div at bounding box center [637, 298] width 1274 height 597
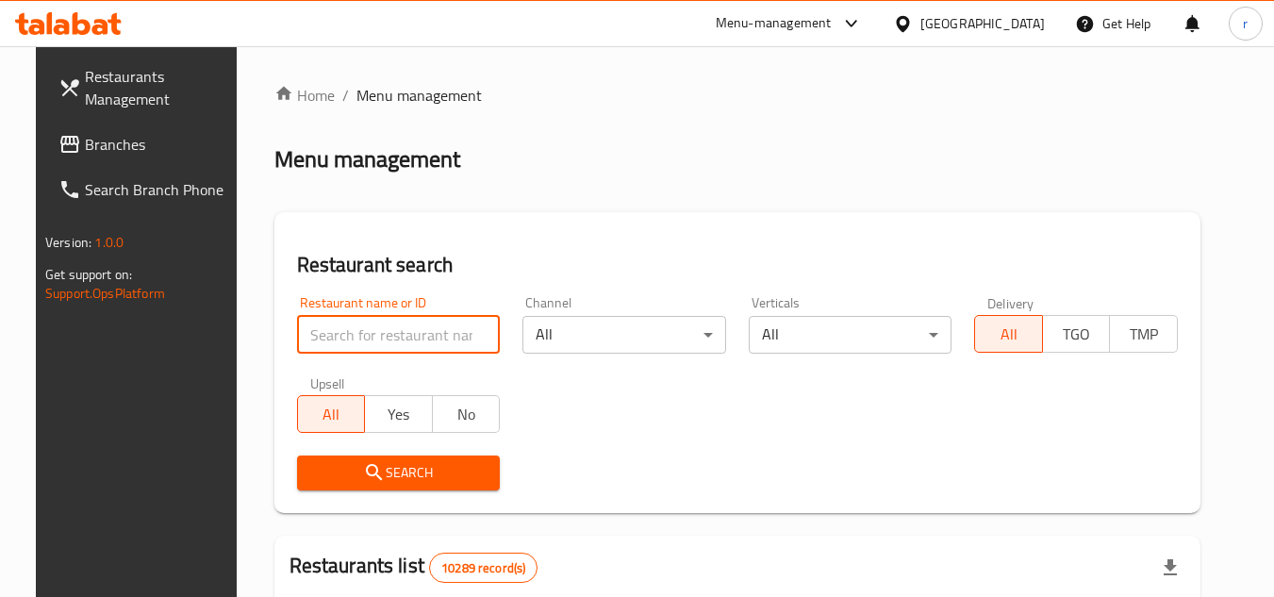
click at [392, 323] on input "search" at bounding box center [399, 335] width 204 height 38
paste input "674475"
type input "674475"
click at [367, 471] on icon "submit" at bounding box center [374, 472] width 23 height 23
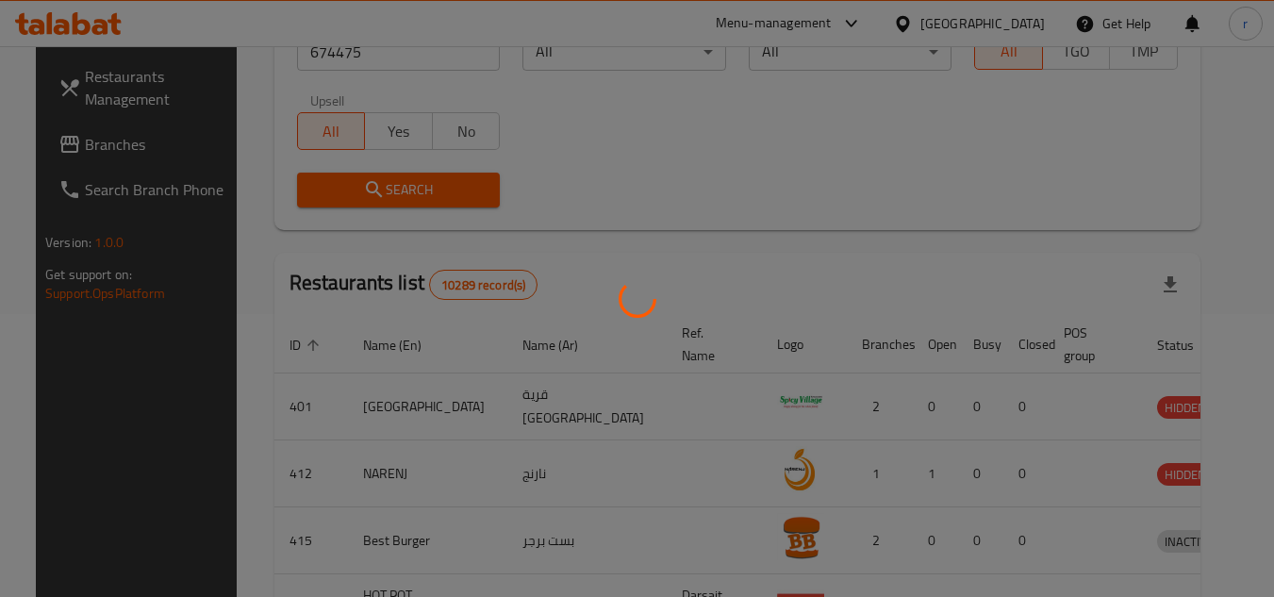
scroll to position [228, 0]
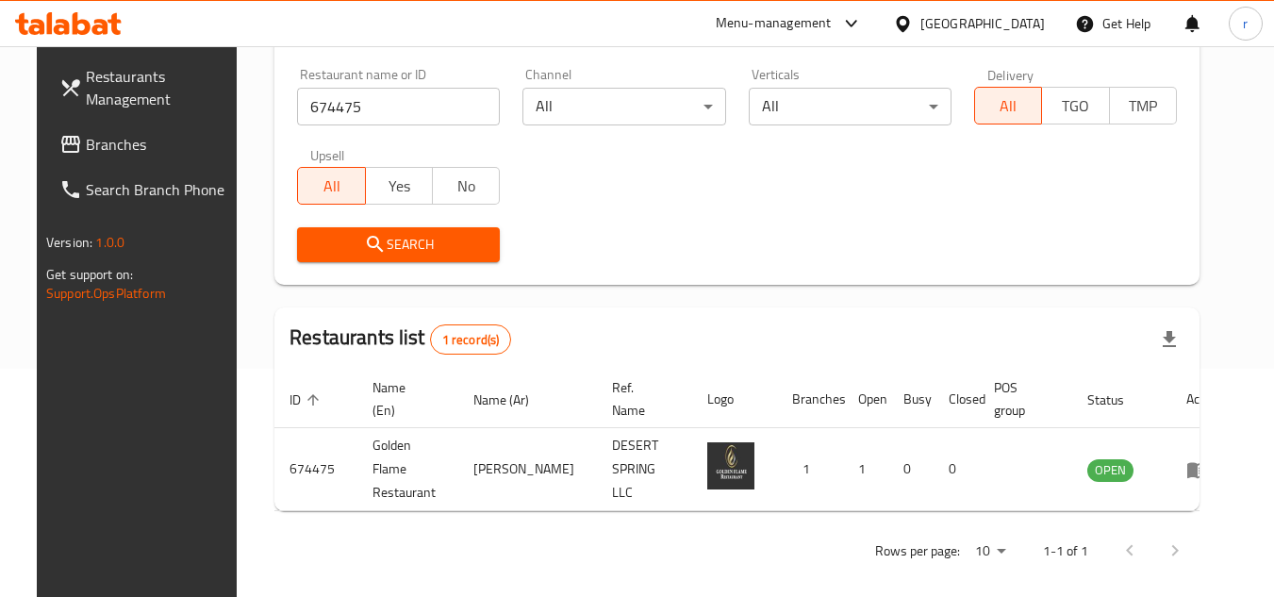
click at [1034, 28] on div "[GEOGRAPHIC_DATA]" at bounding box center [982, 23] width 124 height 21
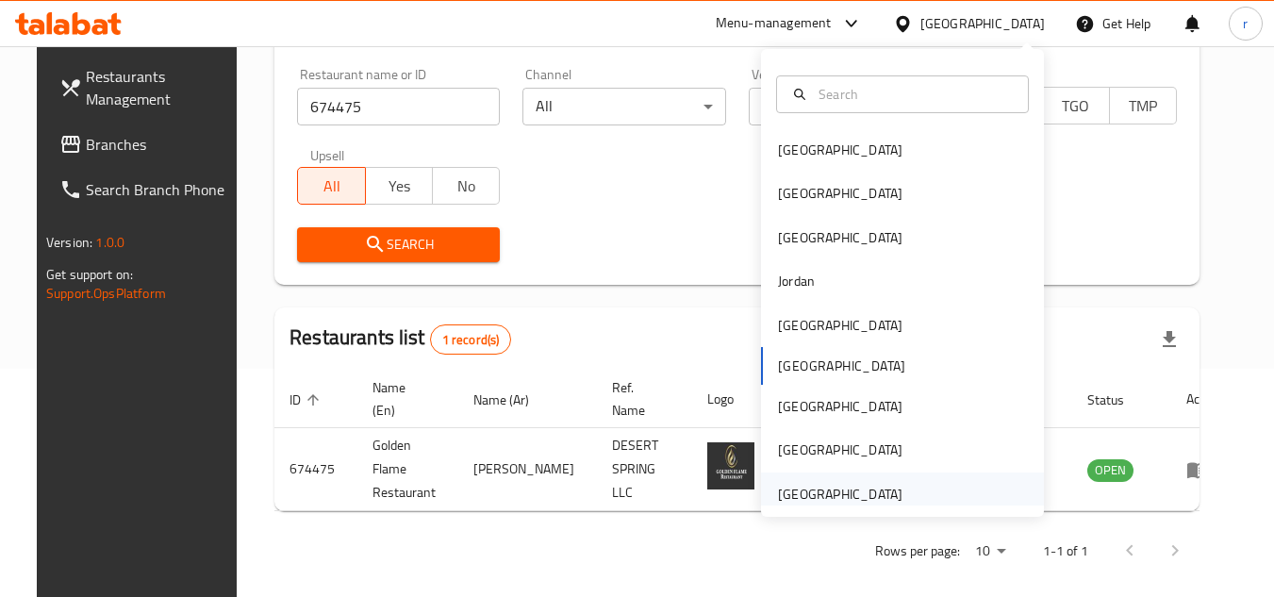
click at [835, 500] on div "[GEOGRAPHIC_DATA]" at bounding box center [840, 494] width 124 height 21
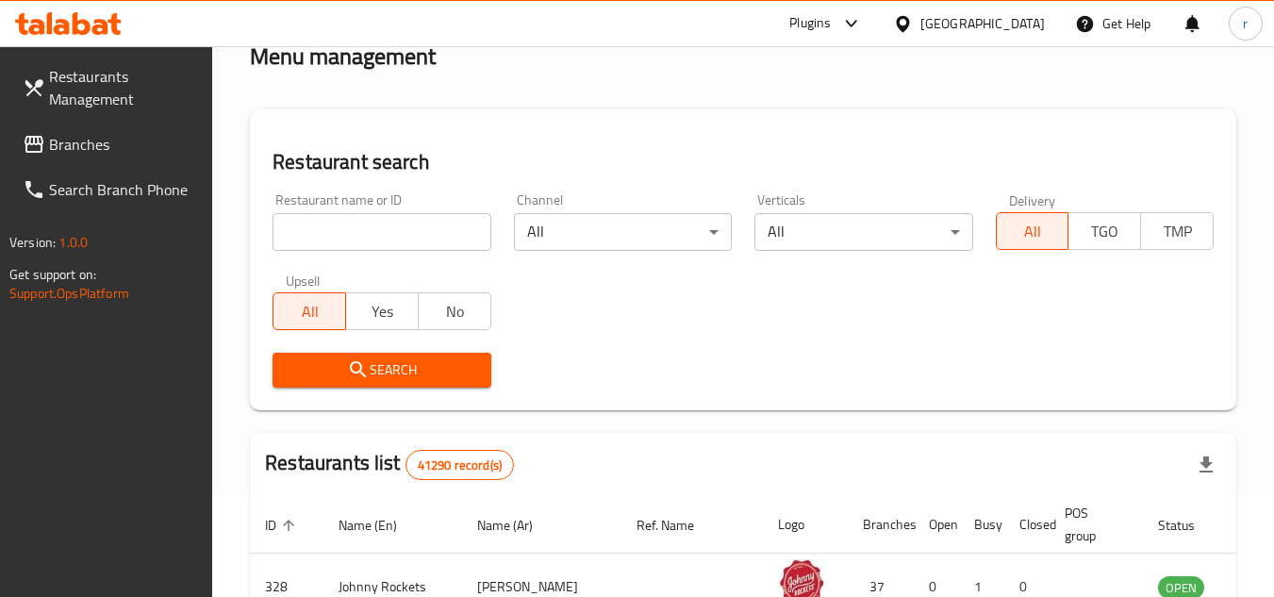
scroll to position [40, 0]
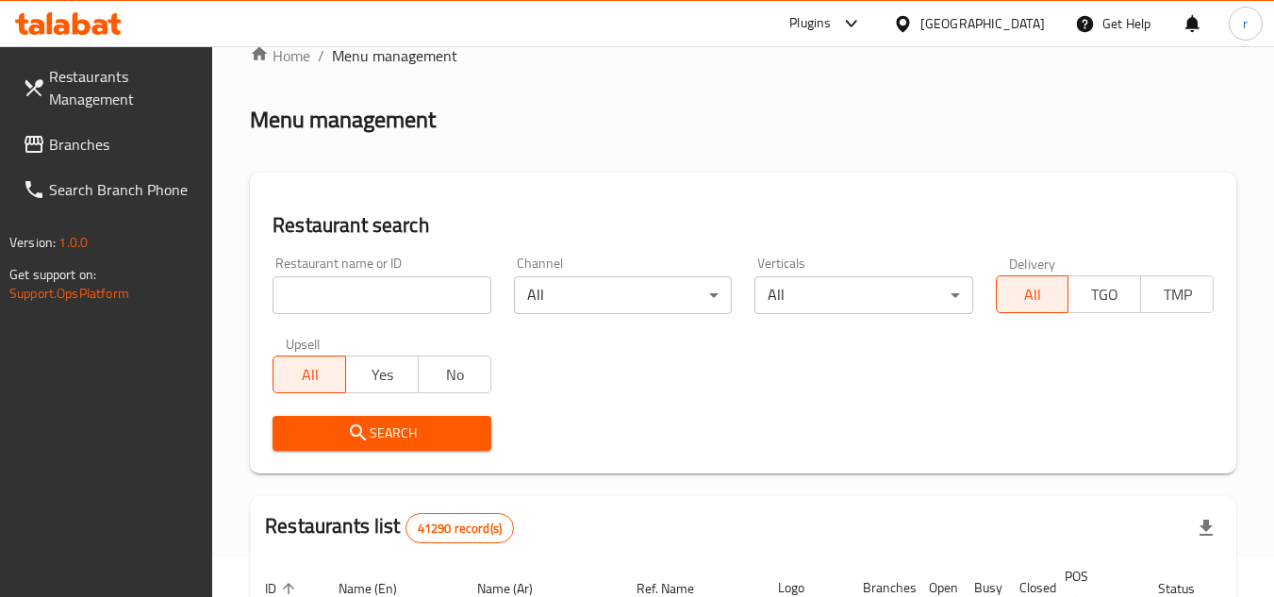
click at [67, 154] on span "Branches" at bounding box center [123, 144] width 149 height 23
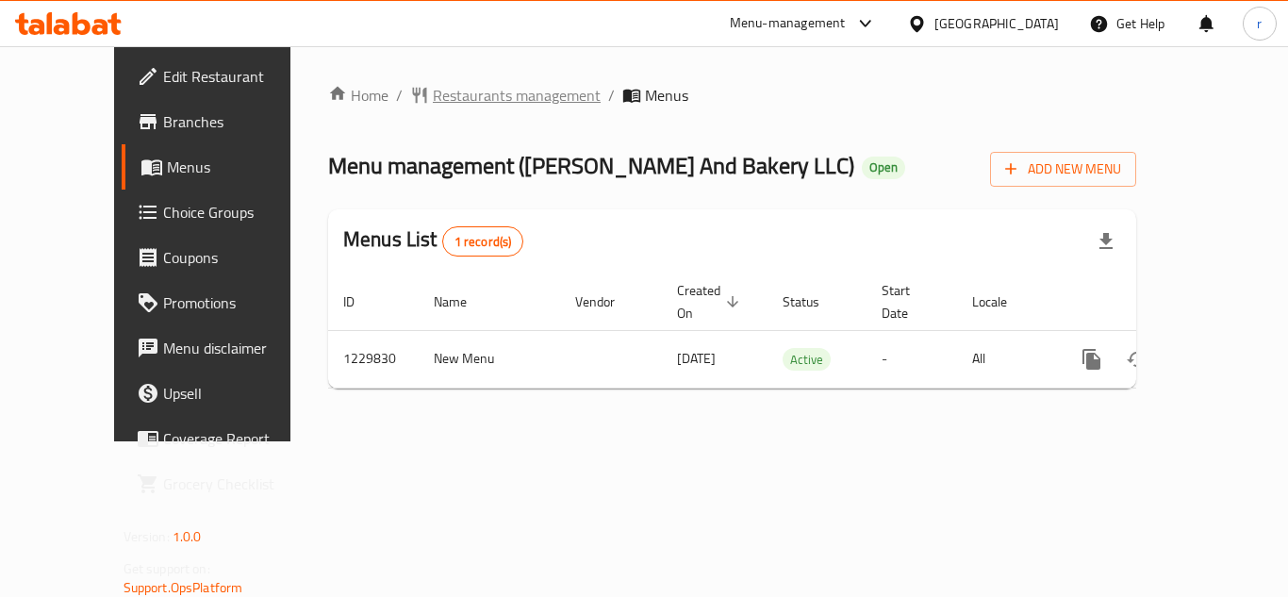
click at [436, 107] on span "Restaurants management" at bounding box center [517, 95] width 168 height 23
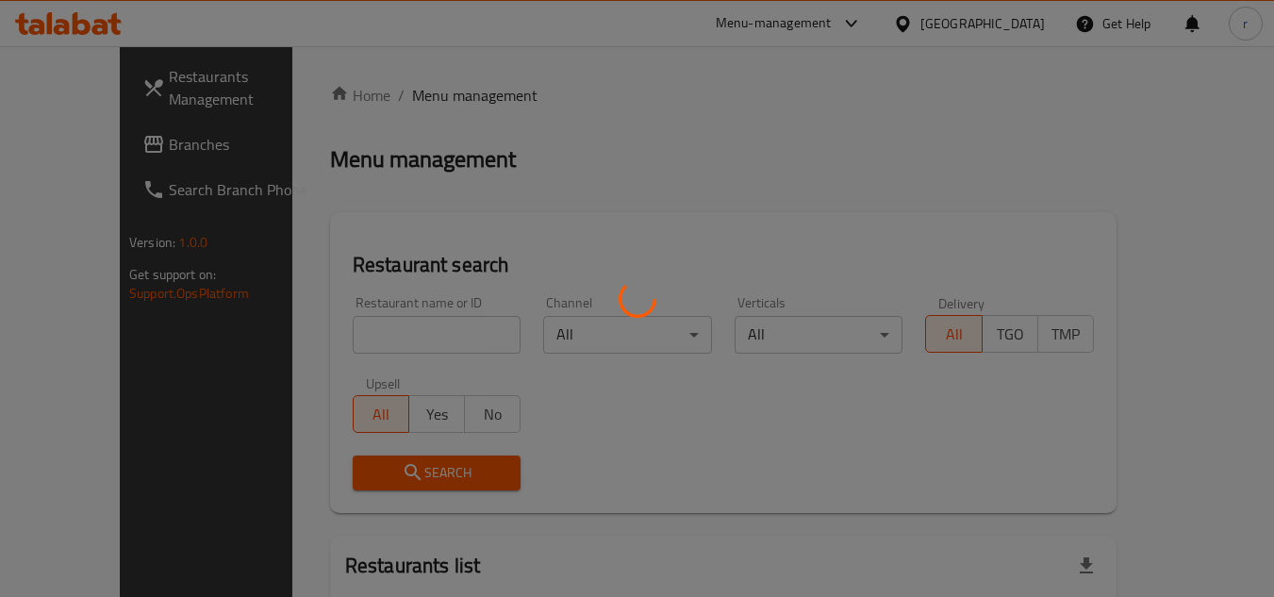
click at [393, 339] on div at bounding box center [637, 298] width 1274 height 597
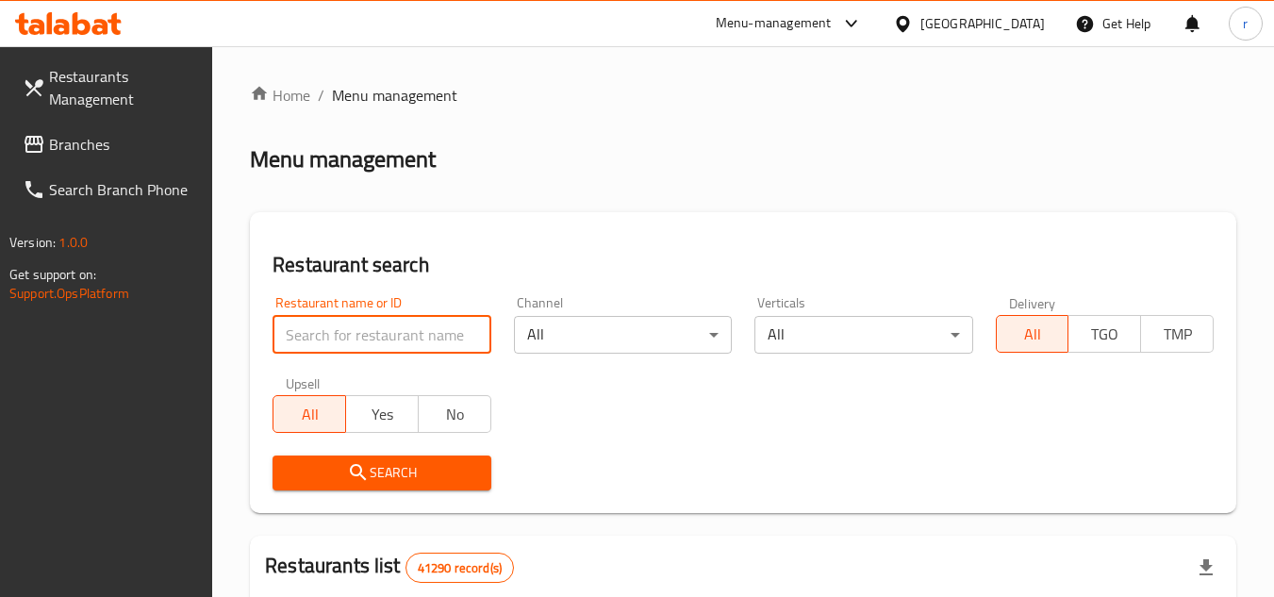
click at [393, 339] on input "search" at bounding box center [382, 335] width 218 height 38
paste input "676797"
type input "676797"
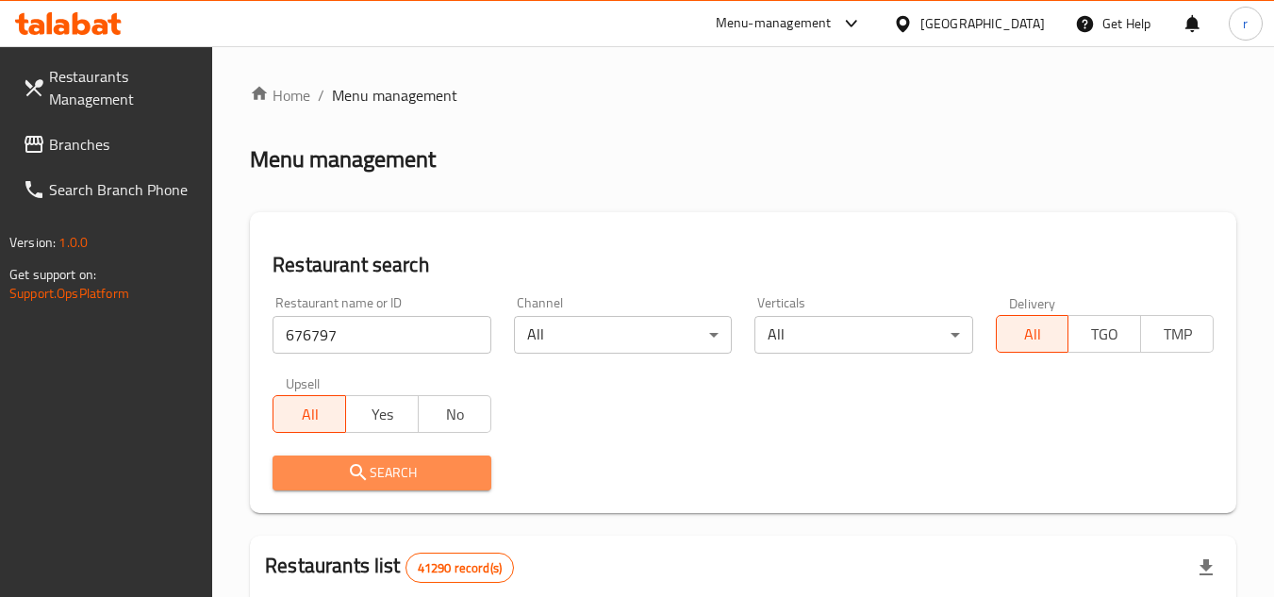
click at [389, 472] on span "Search" at bounding box center [382, 473] width 188 height 24
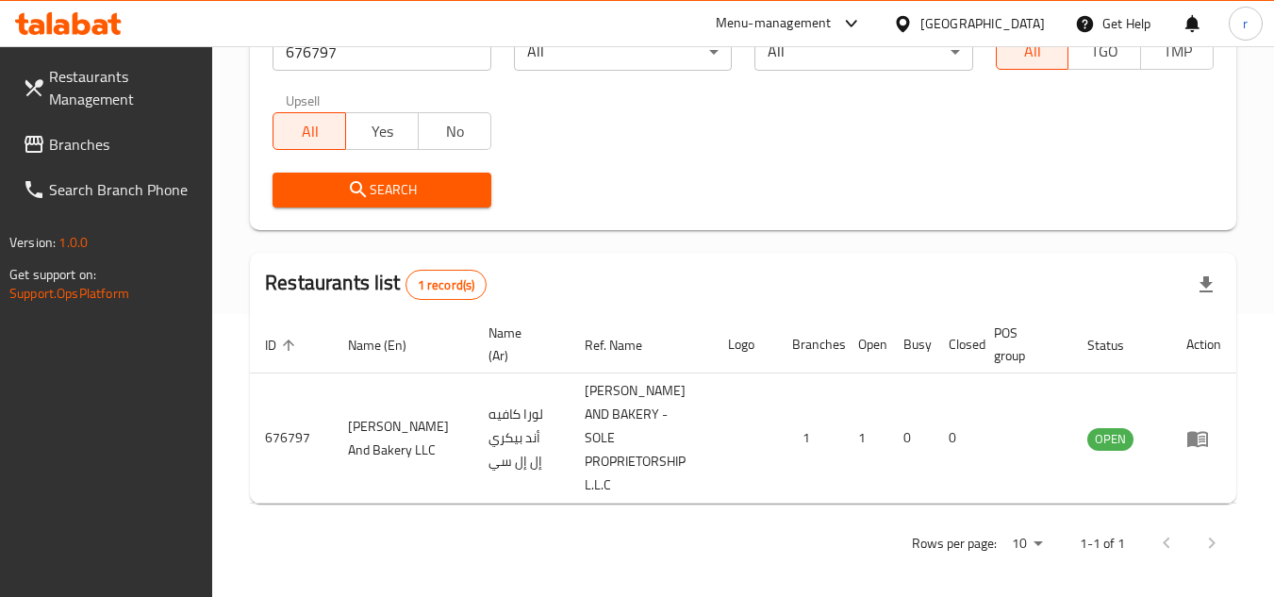
scroll to position [268, 0]
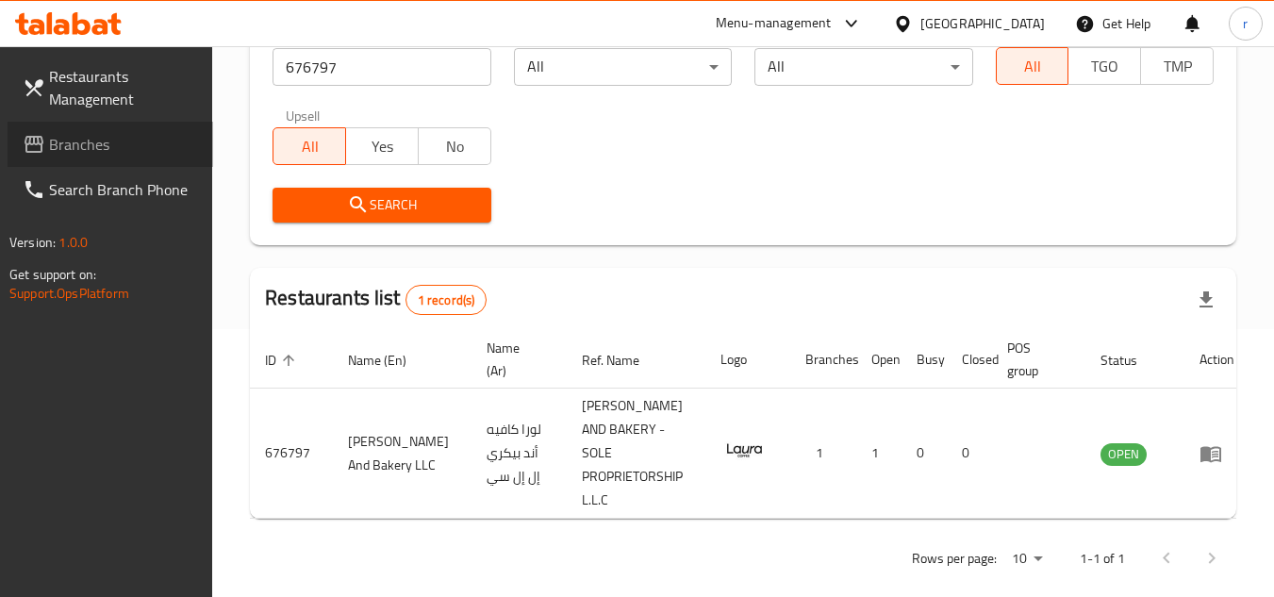
click at [65, 148] on span "Branches" at bounding box center [123, 144] width 149 height 23
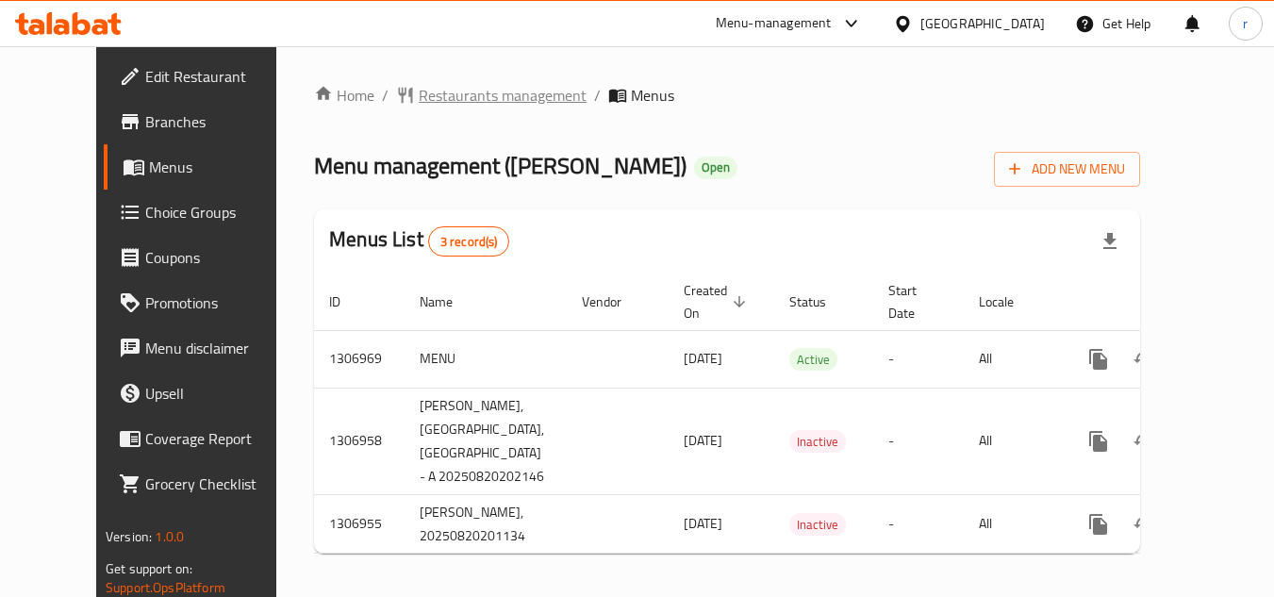
click at [457, 96] on span "Restaurants management" at bounding box center [503, 95] width 168 height 23
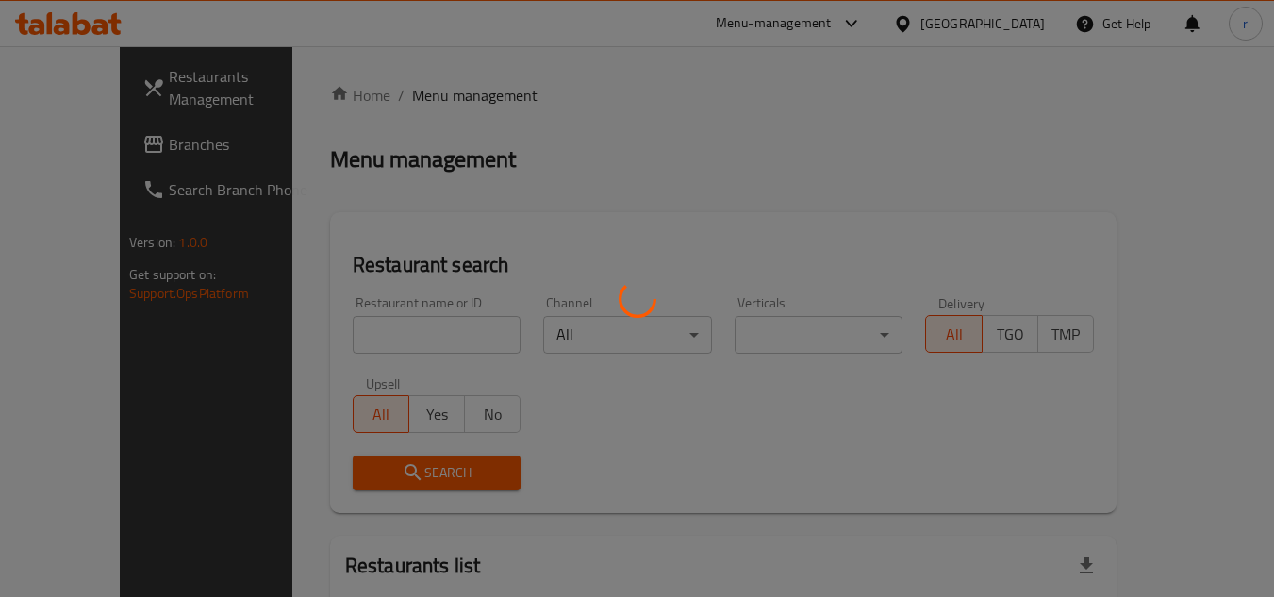
click at [372, 333] on div at bounding box center [637, 298] width 1274 height 597
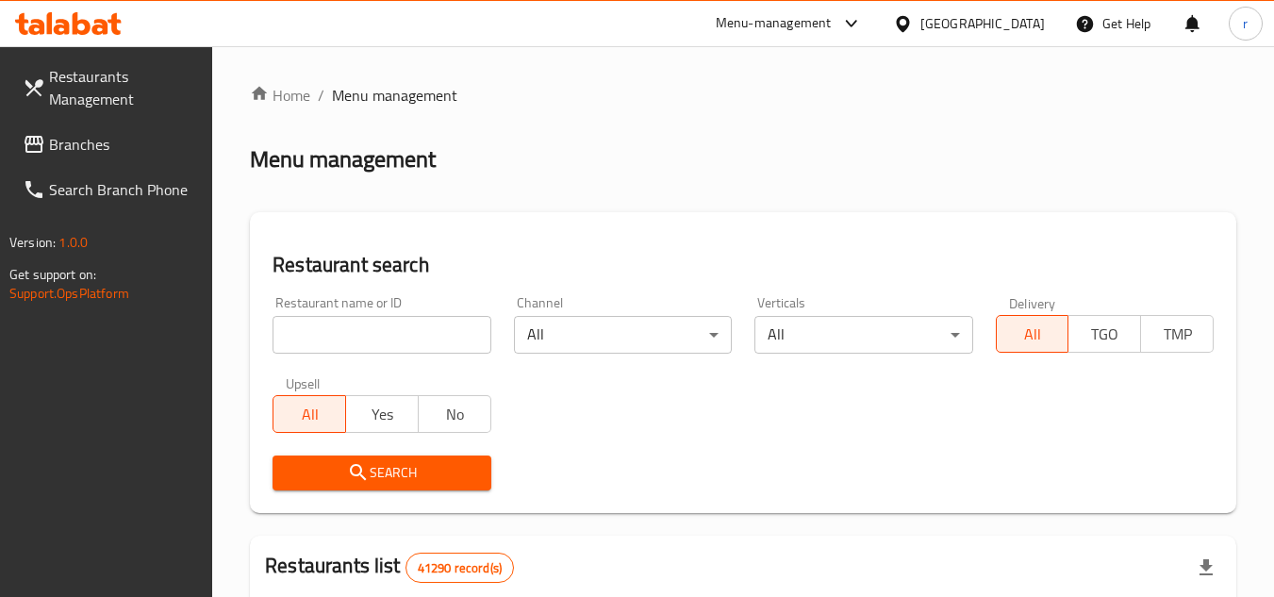
click at [377, 329] on input "search" at bounding box center [382, 335] width 218 height 38
paste input "704243"
type input "704243"
click at [376, 473] on span "Search" at bounding box center [382, 473] width 188 height 24
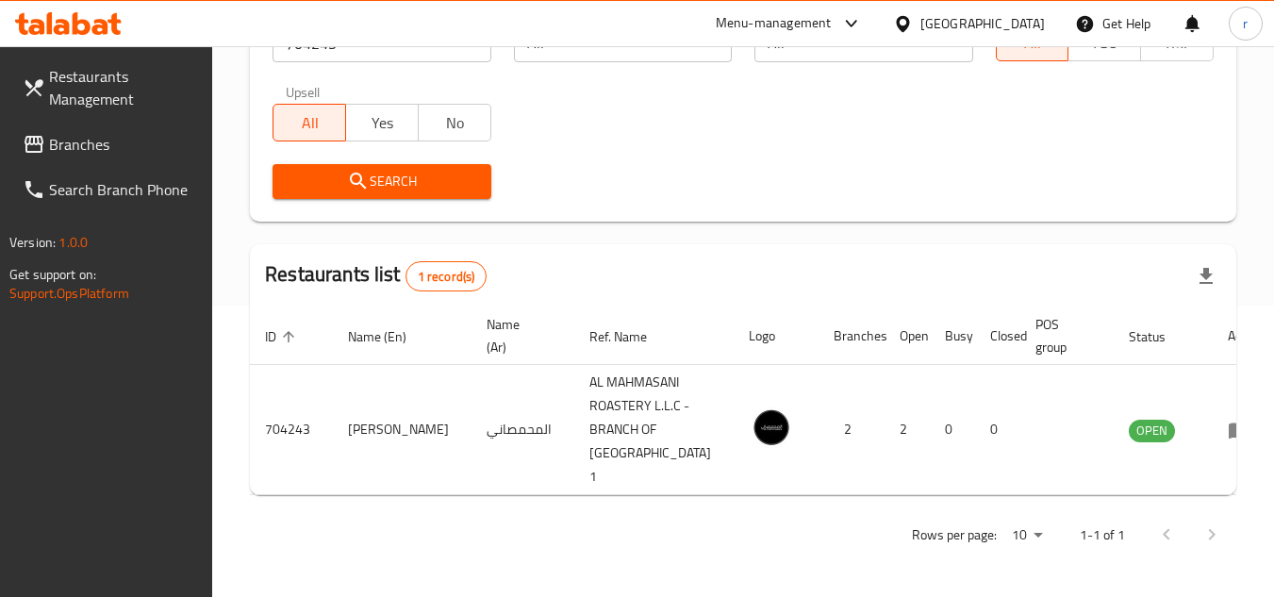
scroll to position [268, 0]
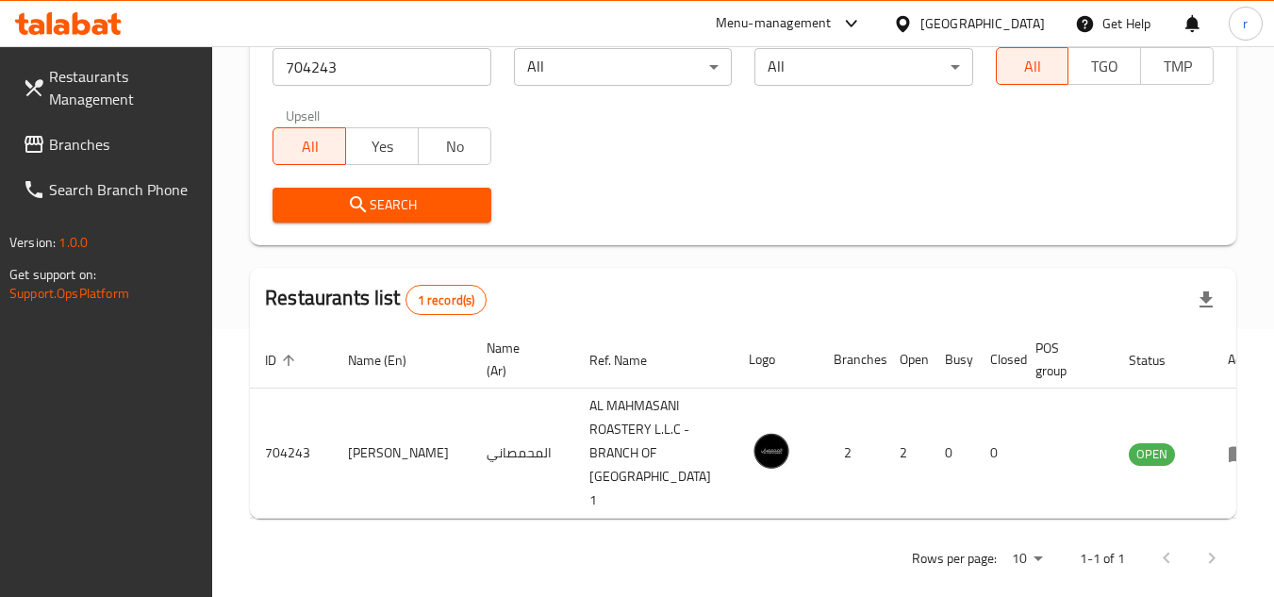
click at [100, 133] on span "Branches" at bounding box center [123, 144] width 149 height 23
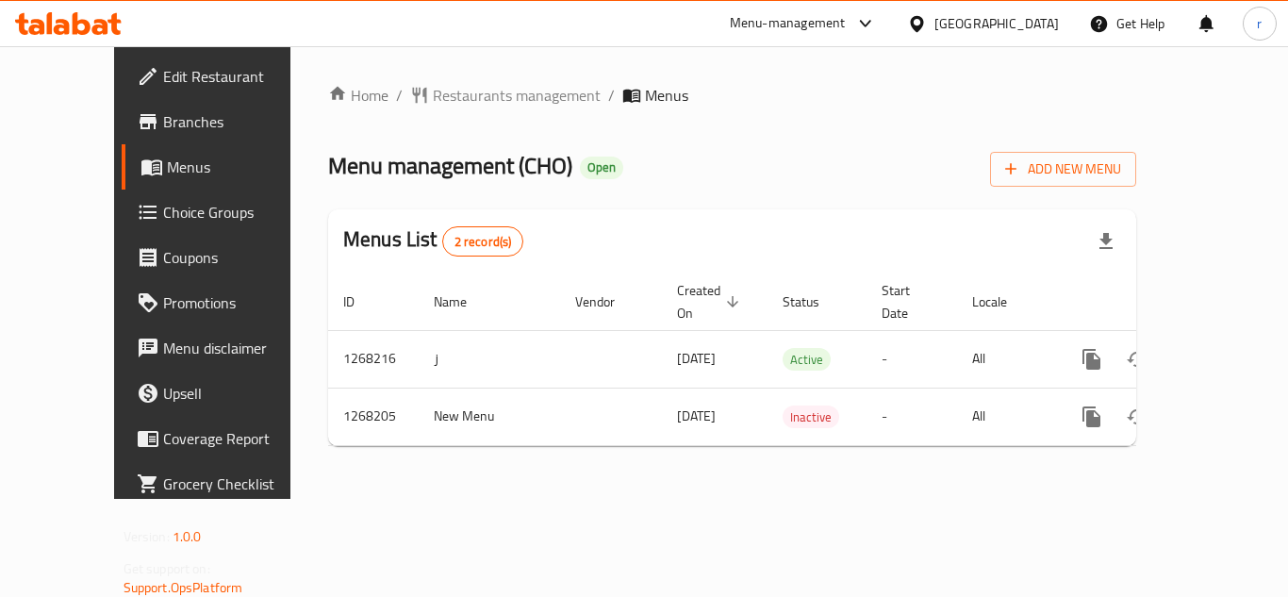
click at [438, 96] on span "Restaurants management" at bounding box center [517, 95] width 168 height 23
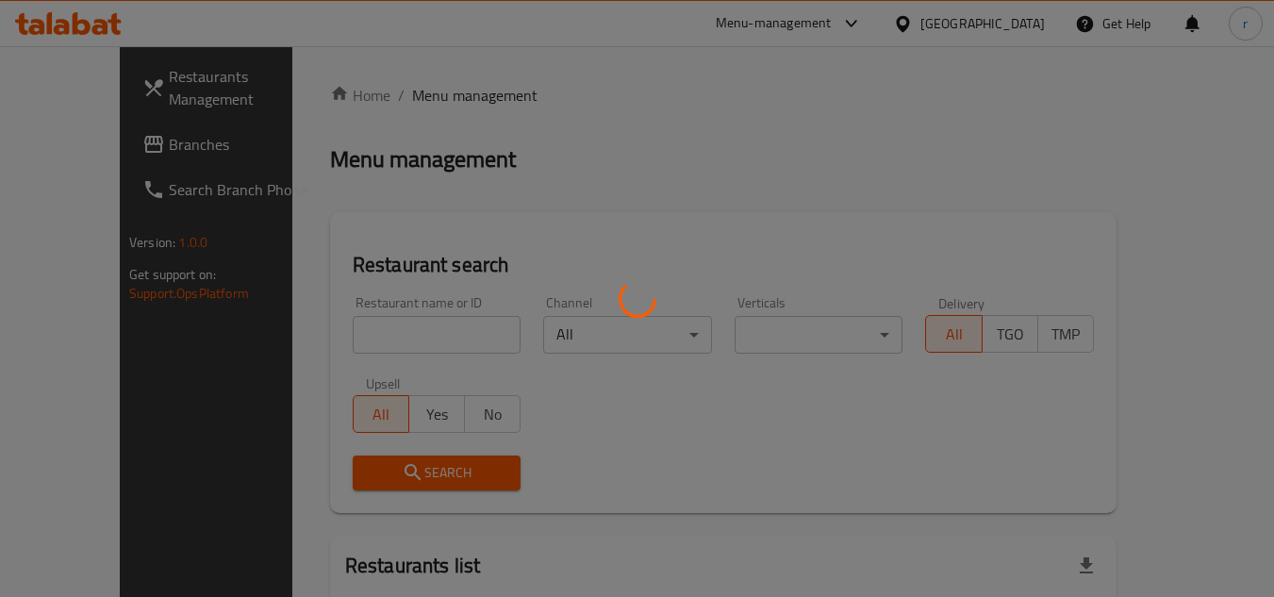
click at [343, 339] on div at bounding box center [637, 298] width 1274 height 597
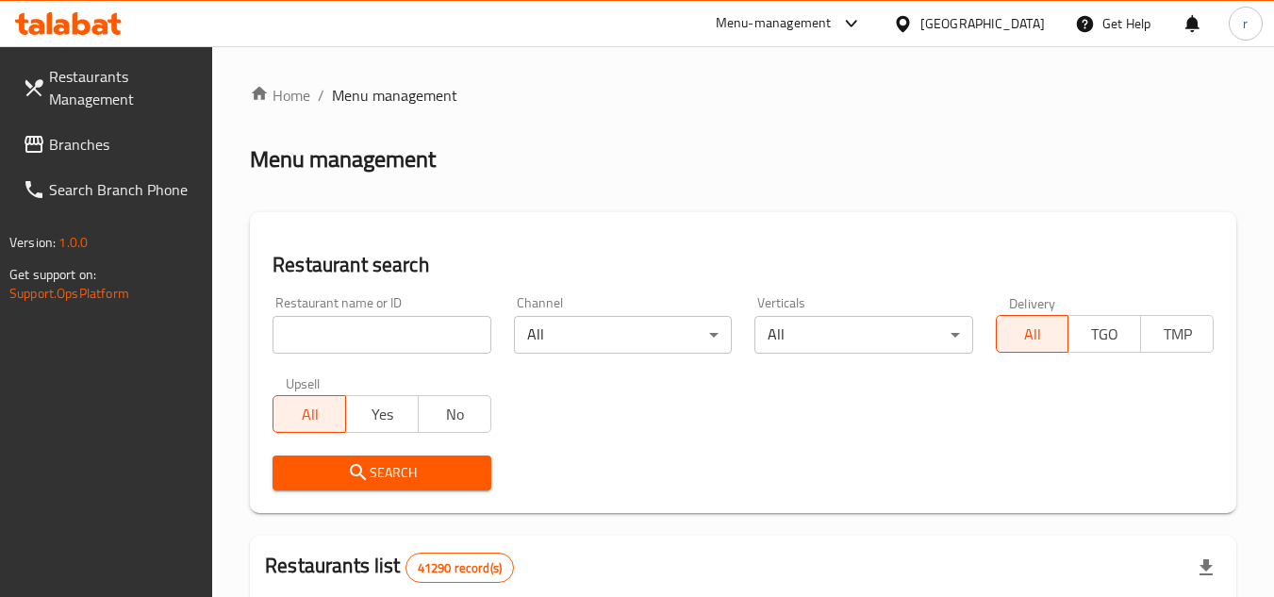
click at [358, 327] on input "search" at bounding box center [382, 335] width 218 height 38
paste input "688024"
type input "688024"
click at [387, 471] on span "Search" at bounding box center [382, 473] width 188 height 24
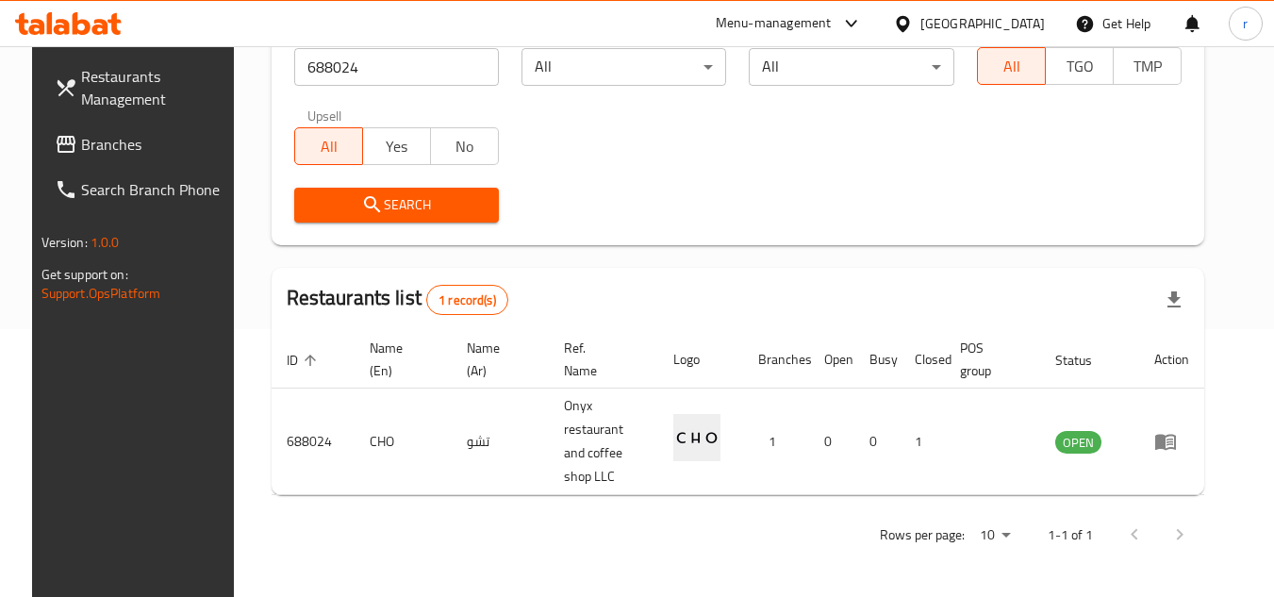
scroll to position [244, 0]
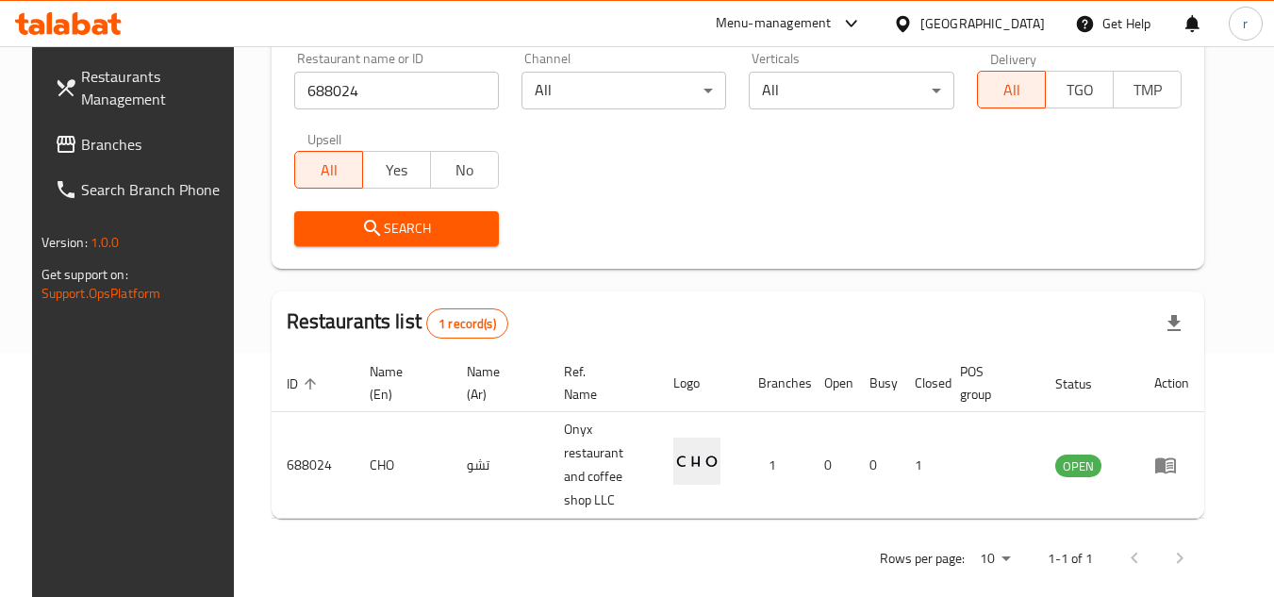
click at [895, 33] on icon at bounding box center [903, 24] width 20 height 20
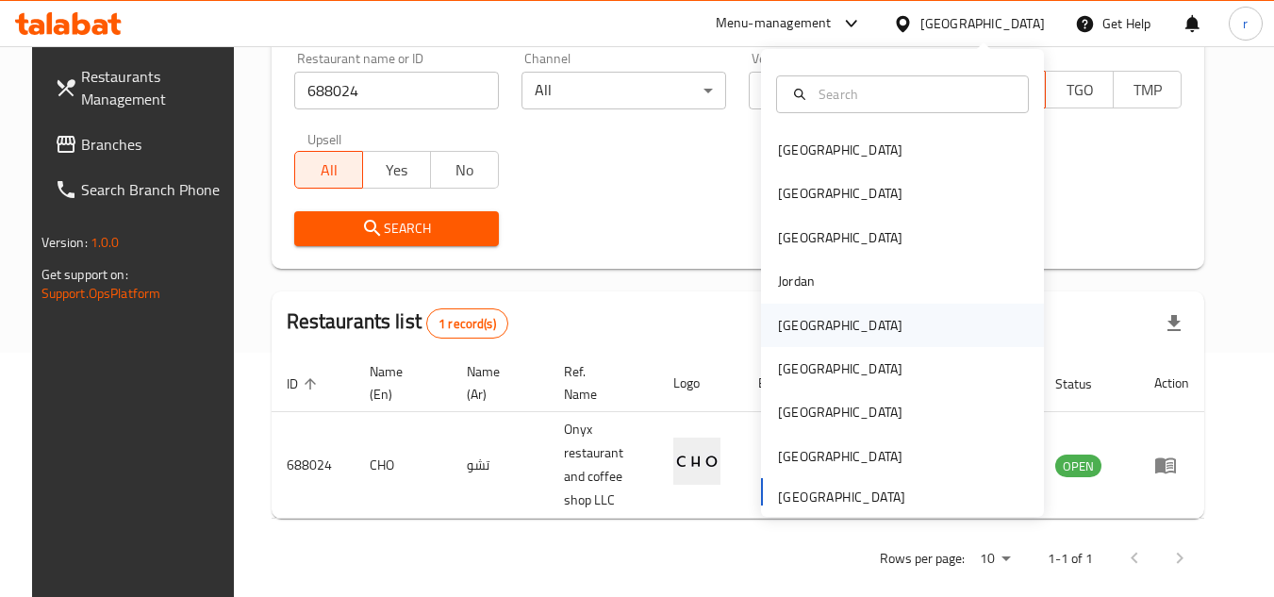
click at [804, 332] on div "[GEOGRAPHIC_DATA]" at bounding box center [840, 325] width 155 height 43
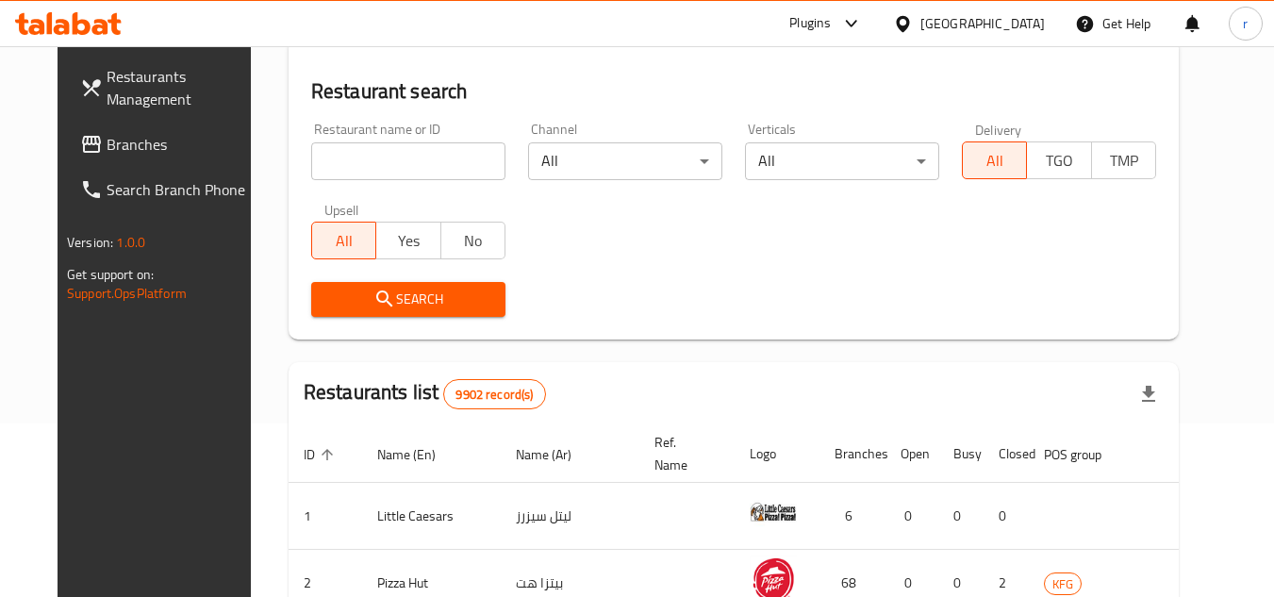
scroll to position [244, 0]
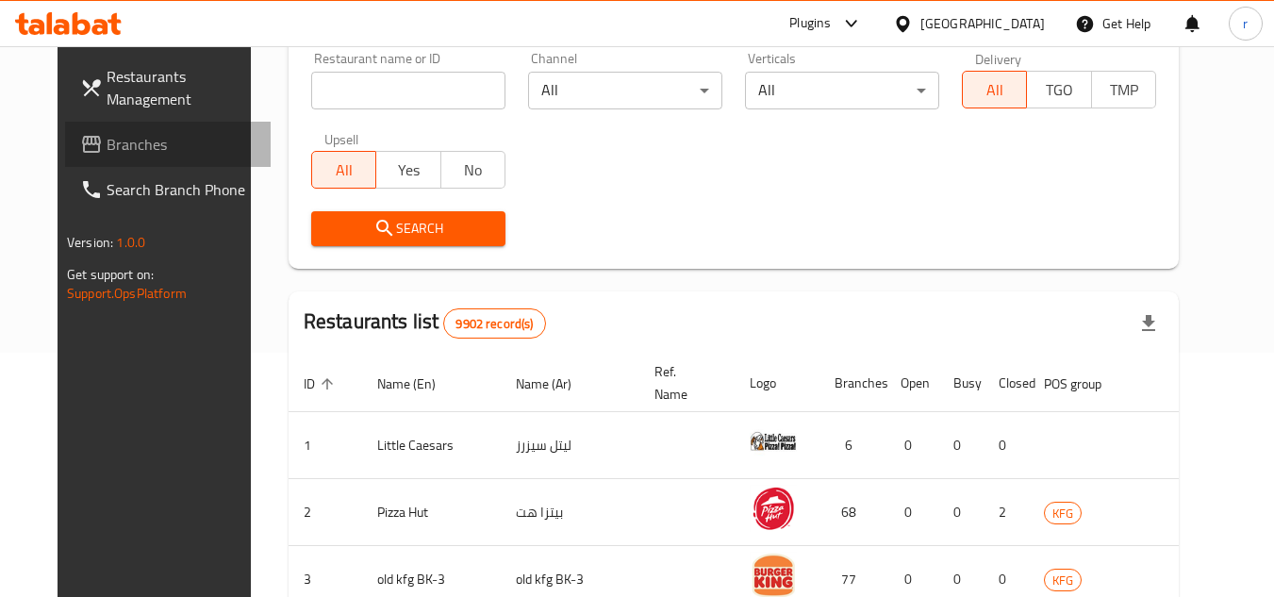
click at [107, 150] on span "Branches" at bounding box center [181, 144] width 149 height 23
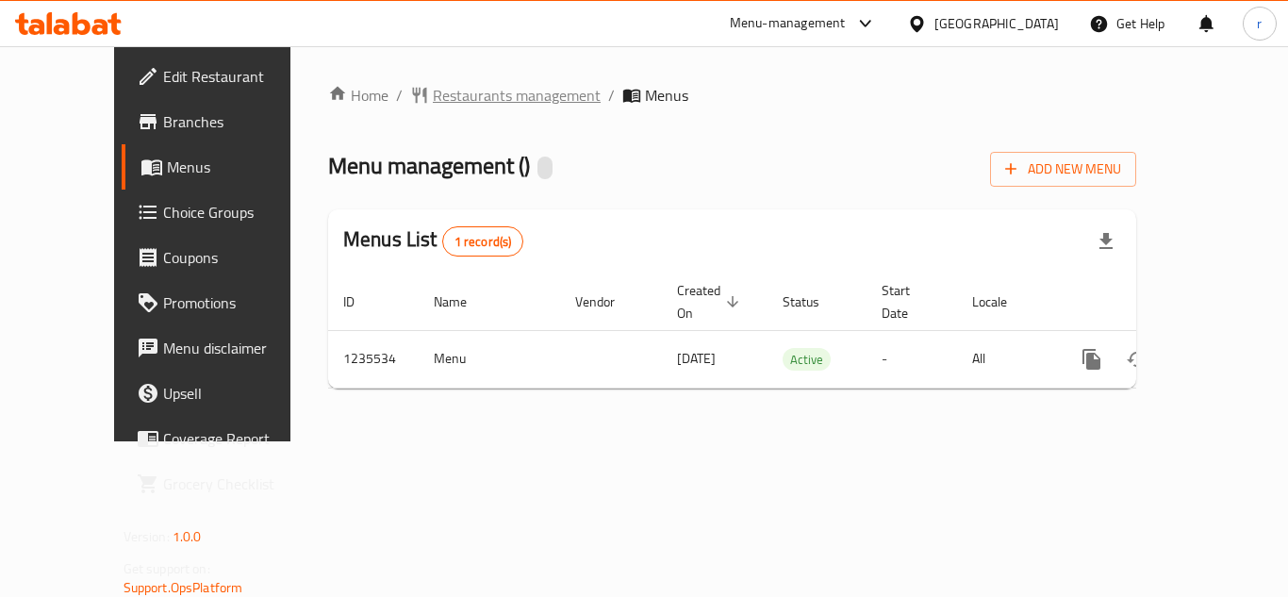
click at [433, 94] on span "Restaurants management" at bounding box center [517, 95] width 168 height 23
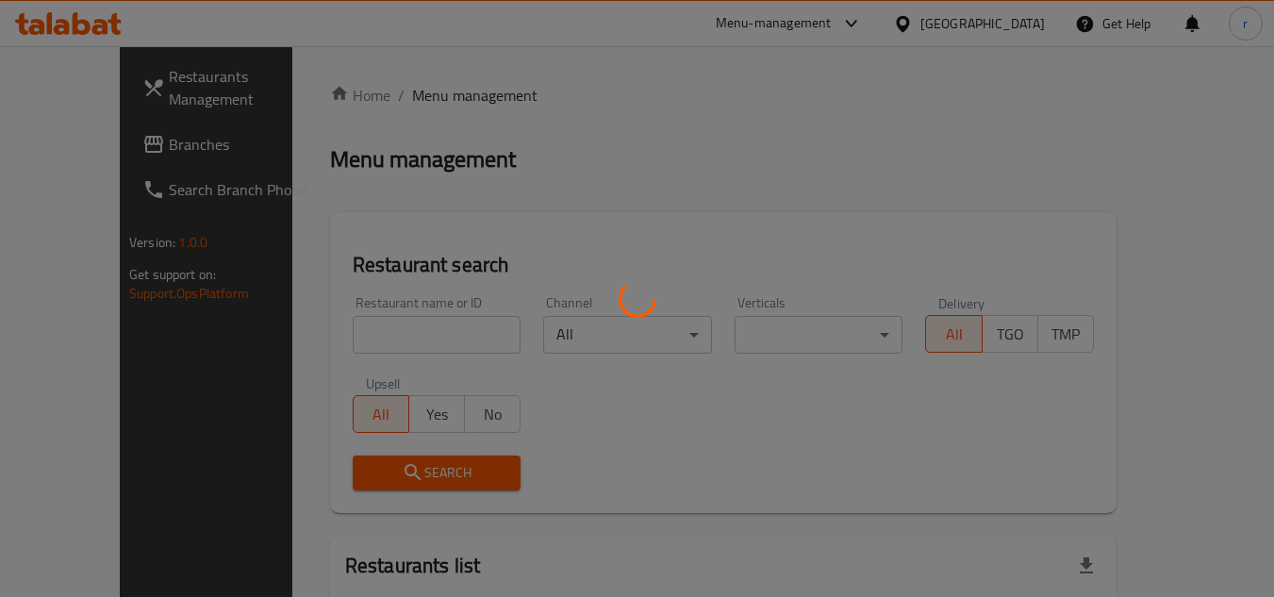
click at [375, 326] on div at bounding box center [637, 298] width 1274 height 597
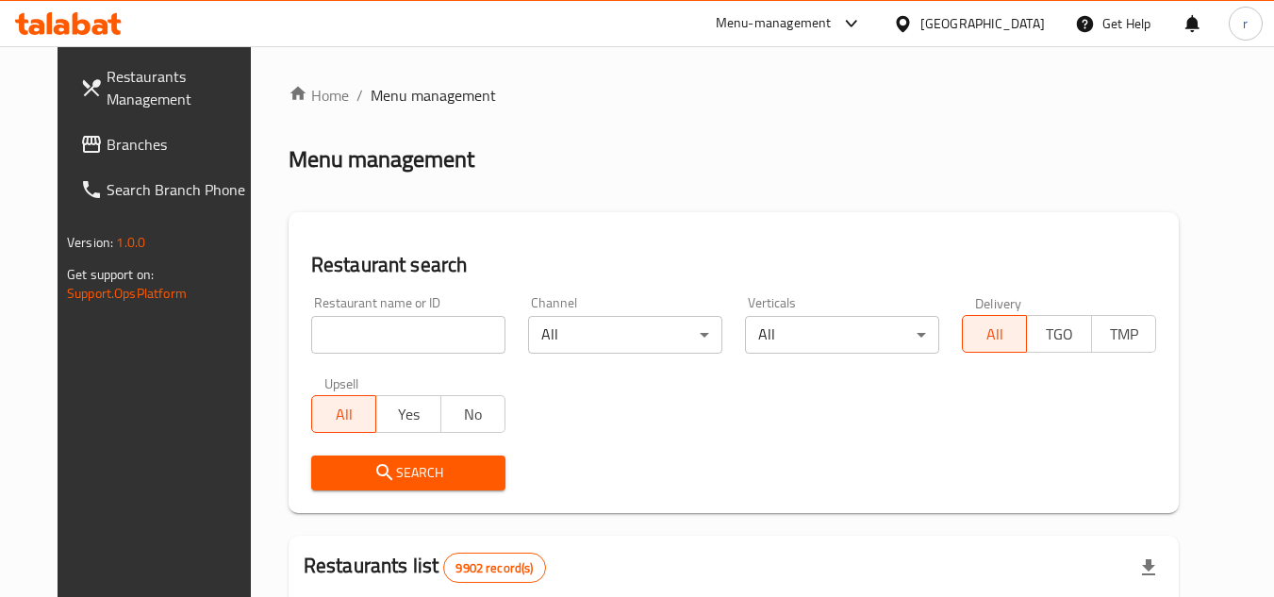
click at [370, 332] on div at bounding box center [637, 298] width 1274 height 597
click at [370, 332] on input "search" at bounding box center [408, 335] width 194 height 38
paste input "678759"
type input "678759"
click at [389, 474] on span "Search" at bounding box center [408, 473] width 164 height 24
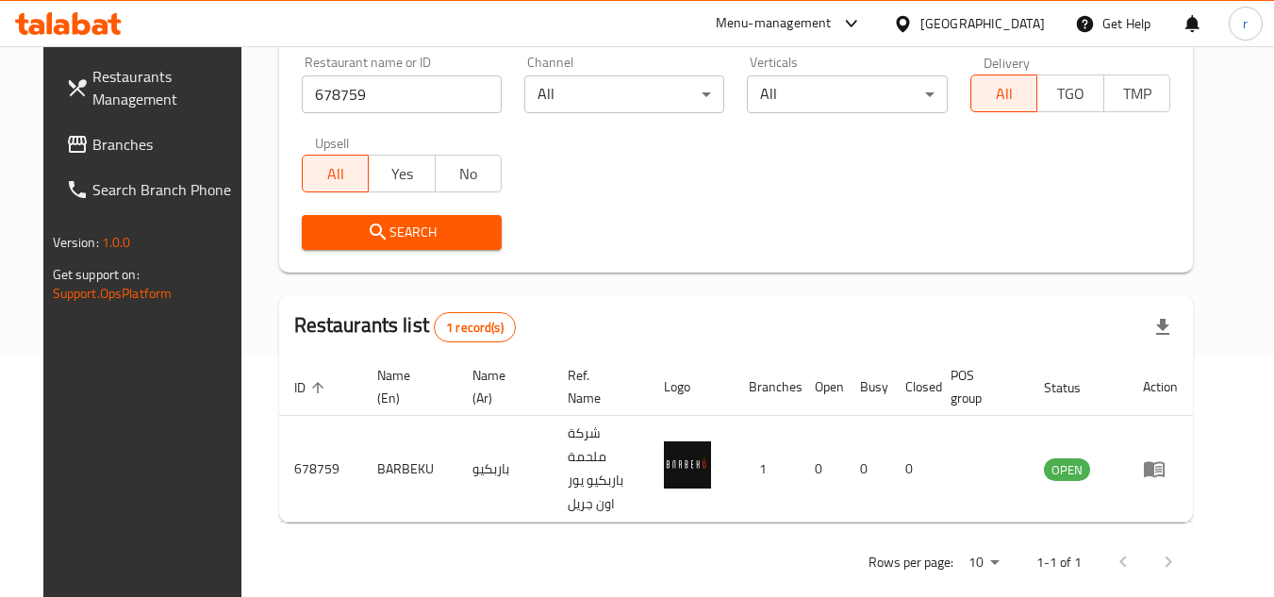
scroll to position [244, 0]
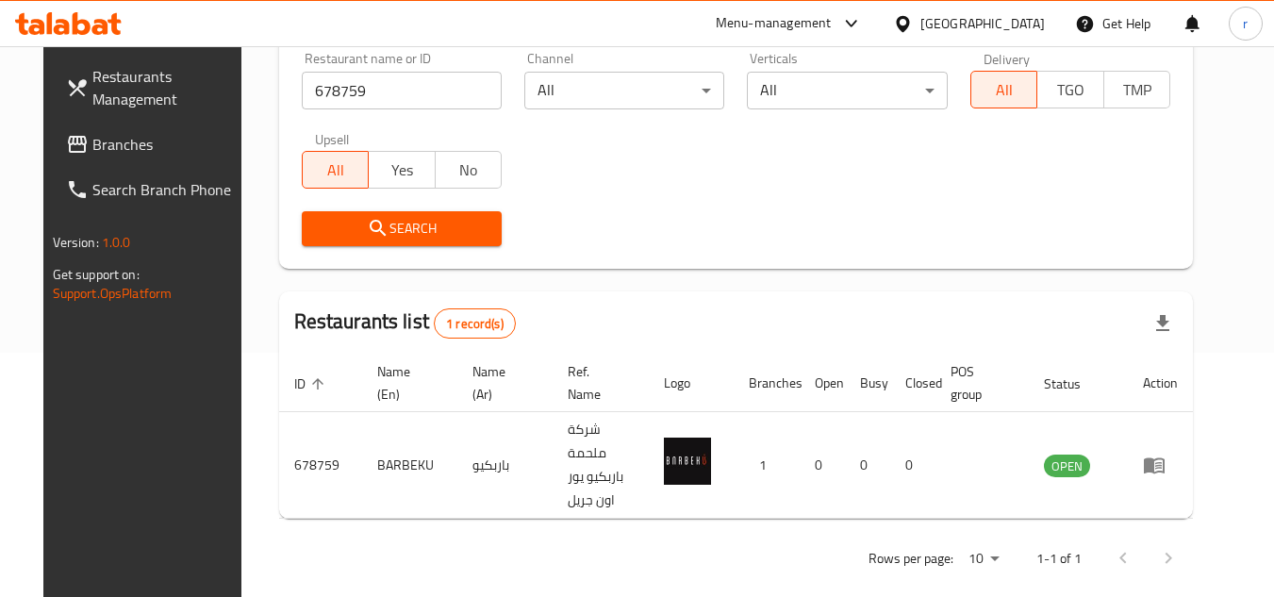
click at [913, 21] on icon at bounding box center [903, 24] width 20 height 20
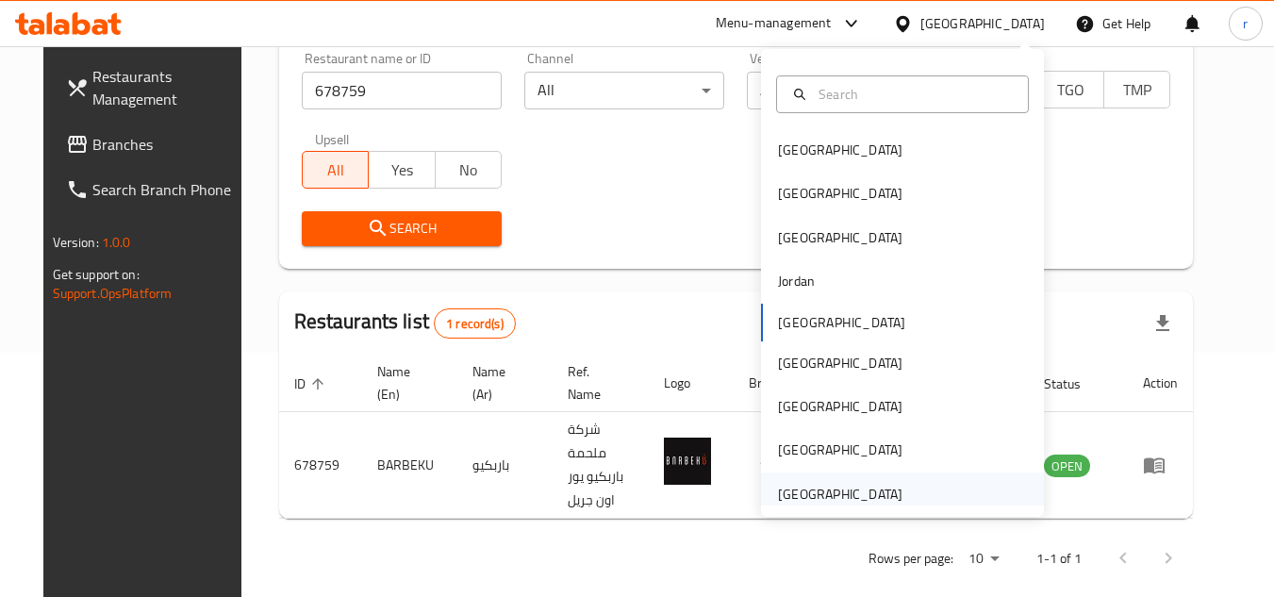
click at [850, 489] on div "[GEOGRAPHIC_DATA]" at bounding box center [840, 494] width 124 height 21
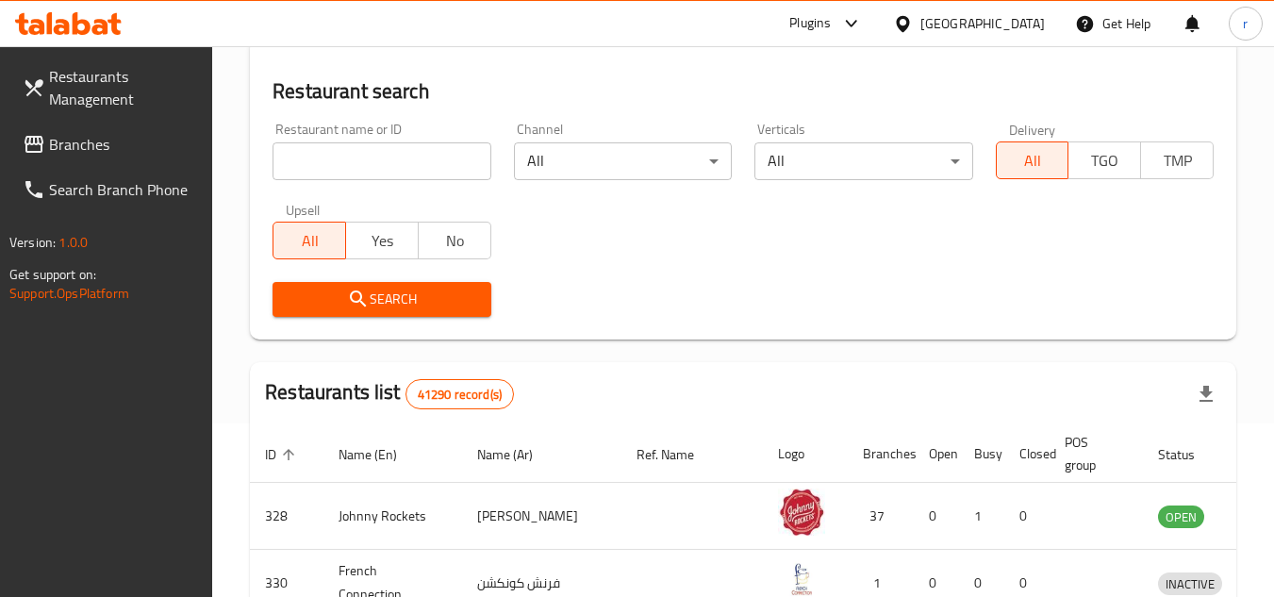
scroll to position [244, 0]
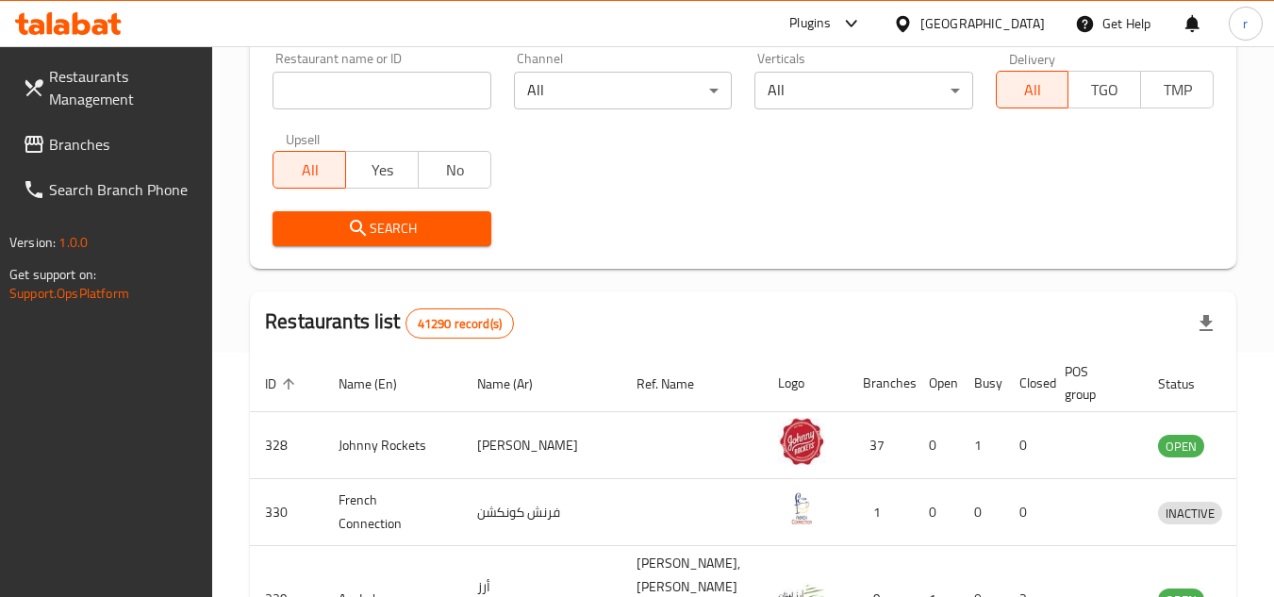
click at [73, 143] on span "Branches" at bounding box center [123, 144] width 149 height 23
